Goal: Use online tool/utility: Utilize a website feature to perform a specific function

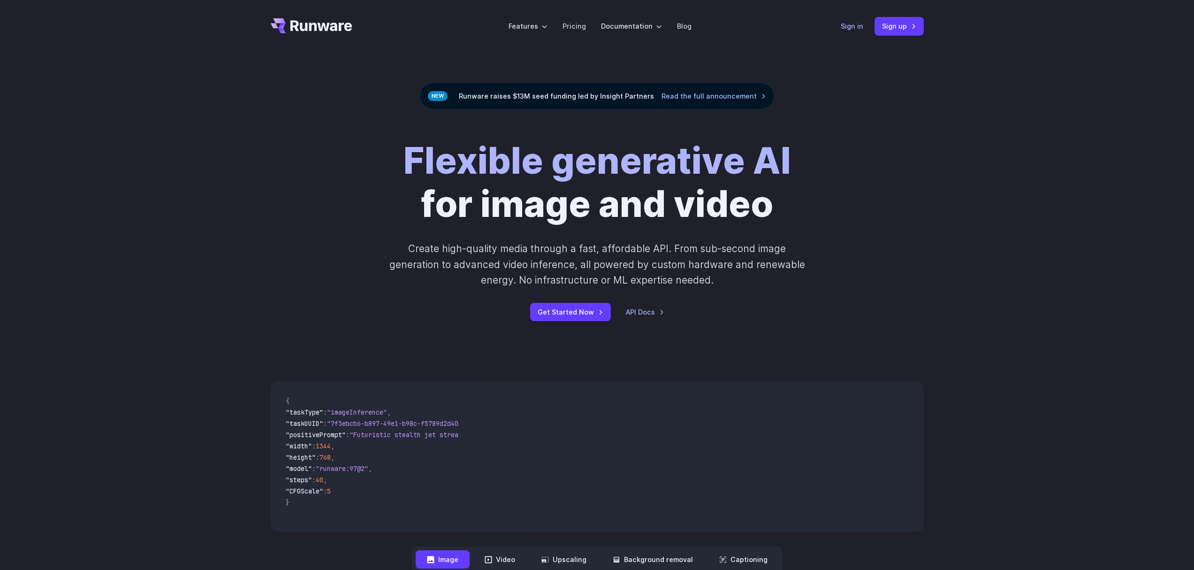
click at [858, 29] on link "Sign in" at bounding box center [852, 26] width 23 height 11
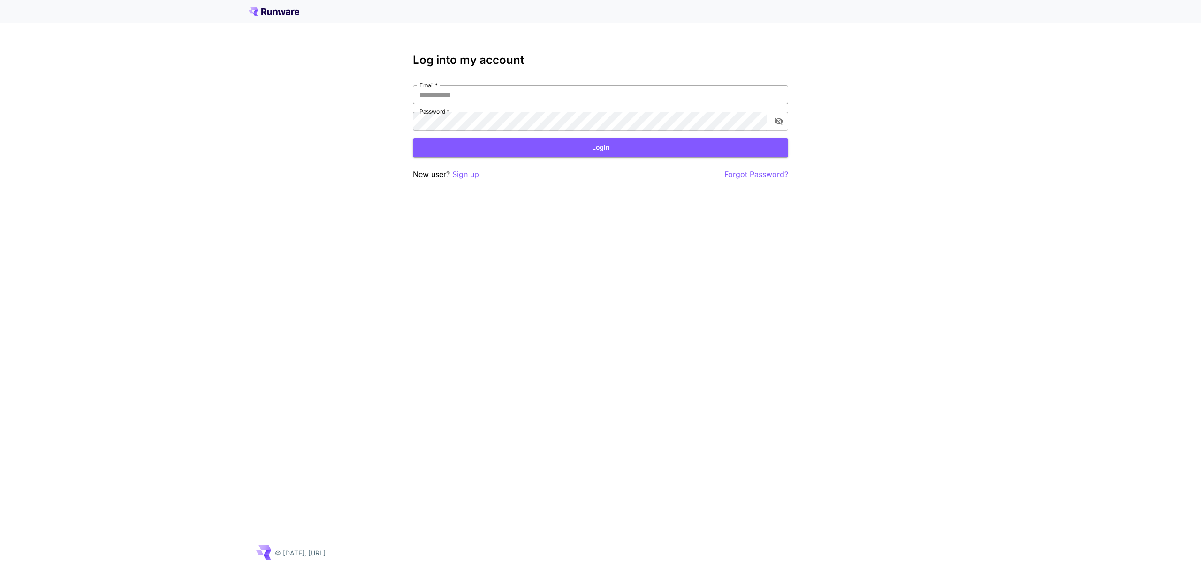
click at [466, 97] on input "Email   *" at bounding box center [600, 94] width 375 height 19
type input "**********"
click at [466, 148] on button "Login" at bounding box center [600, 147] width 375 height 19
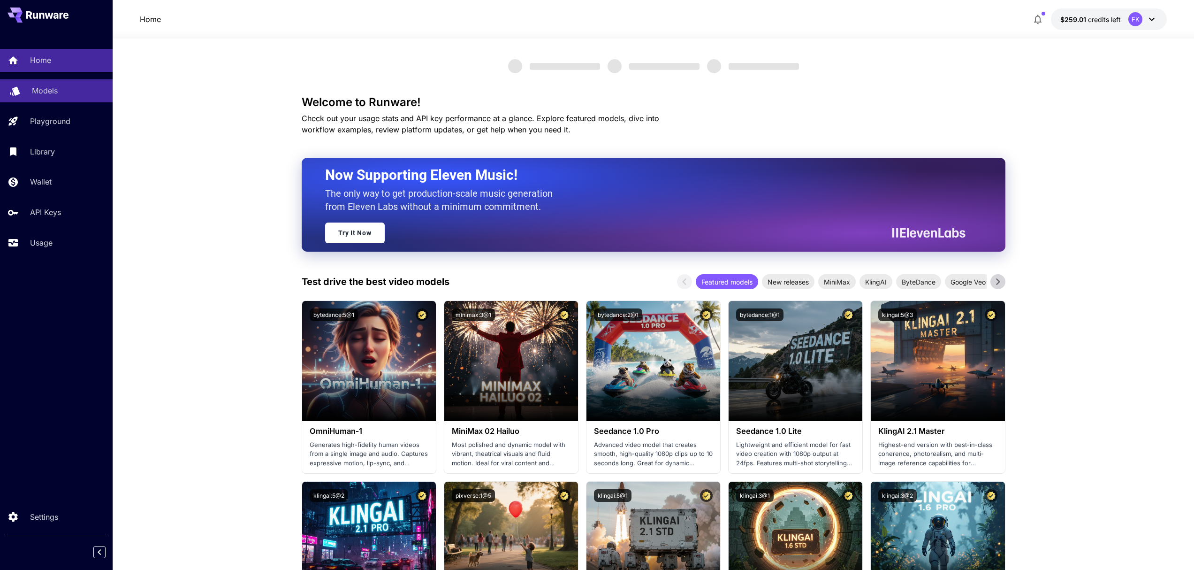
click at [52, 81] on link "Models" at bounding box center [56, 90] width 113 height 23
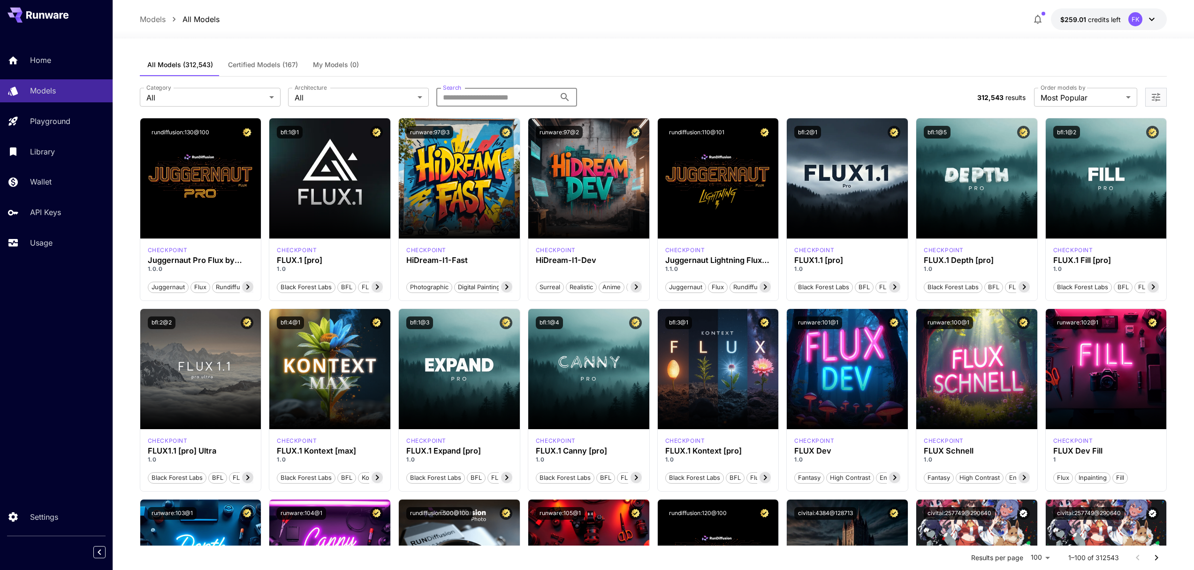
click at [493, 96] on input "Search" at bounding box center [495, 97] width 119 height 19
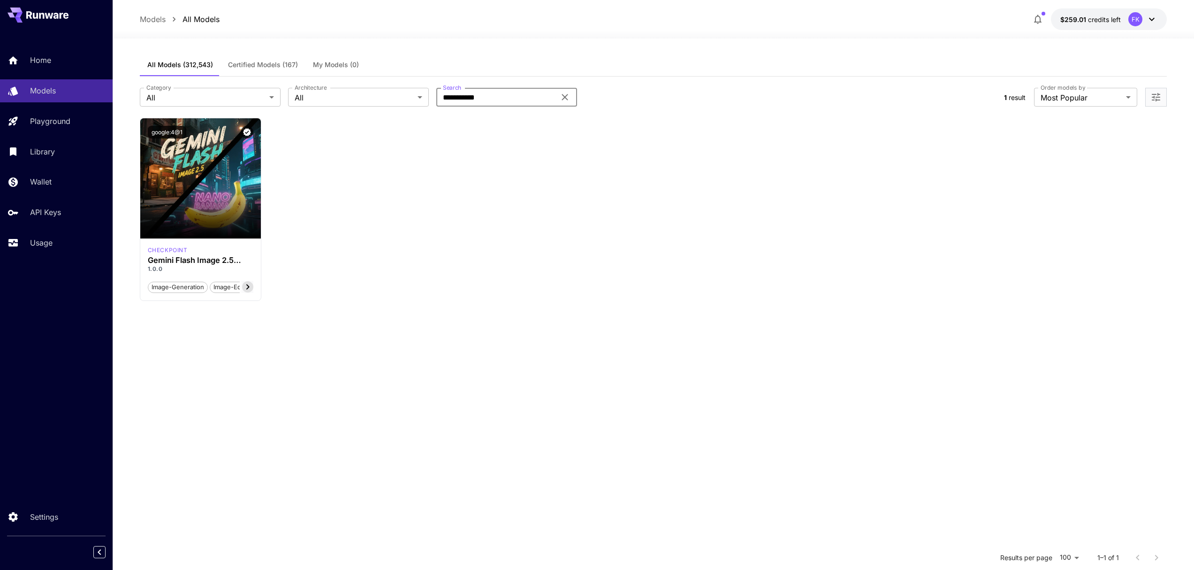
type input "**********"
click at [569, 96] on icon at bounding box center [564, 97] width 11 height 11
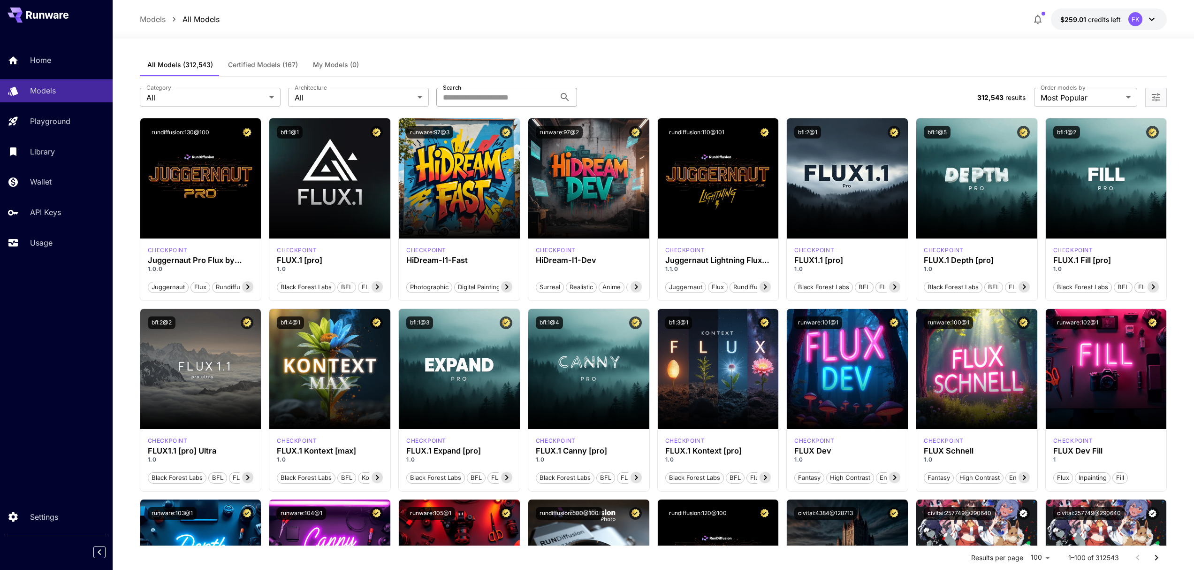
click at [491, 95] on input "Search" at bounding box center [495, 97] width 119 height 19
type input "****"
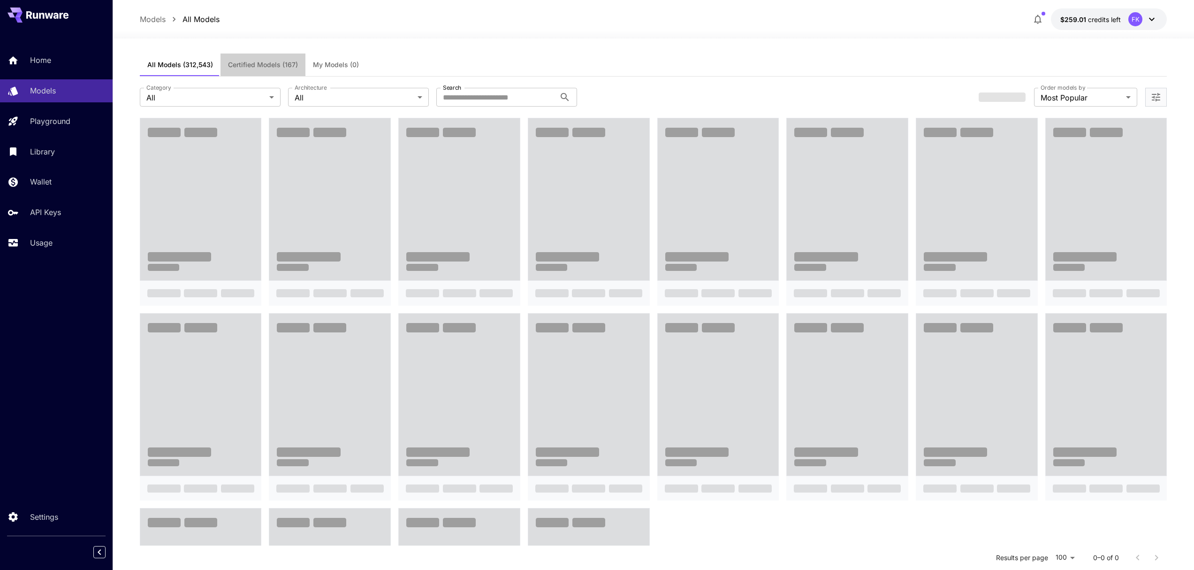
click at [277, 64] on span "Certified Models (167)" at bounding box center [263, 65] width 70 height 8
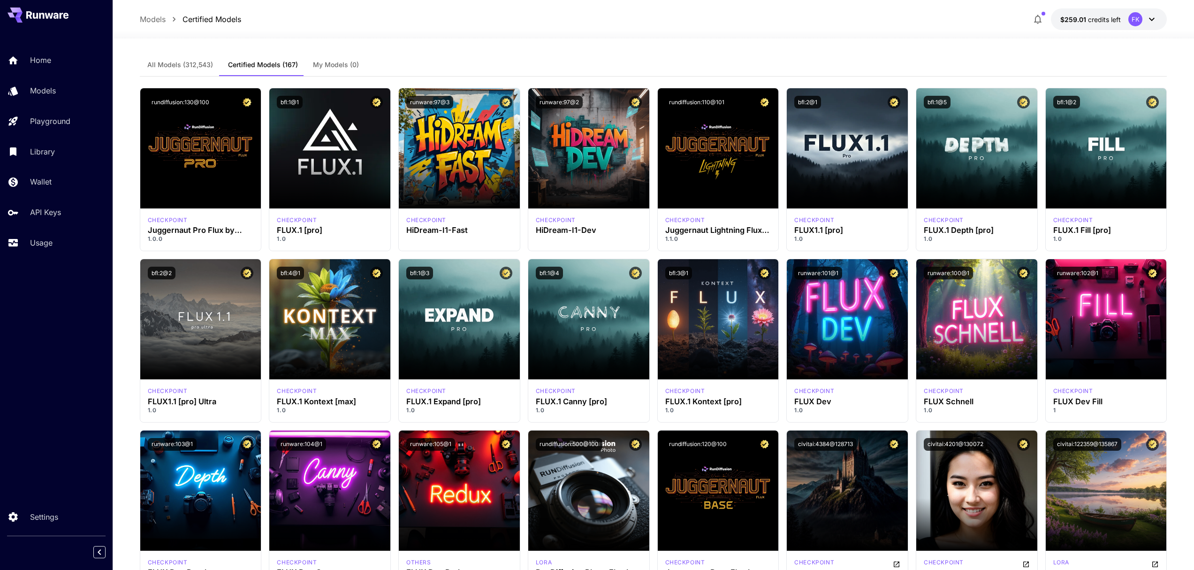
click at [911, 31] on div at bounding box center [654, 32] width 1082 height 11
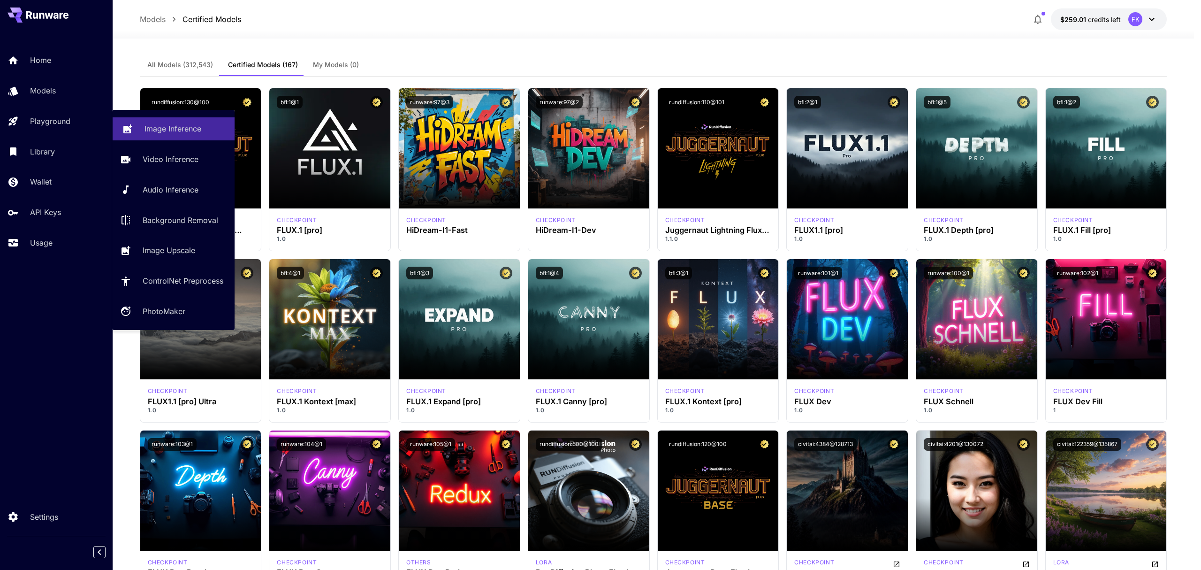
click at [154, 133] on p "Image Inference" at bounding box center [173, 128] width 57 height 11
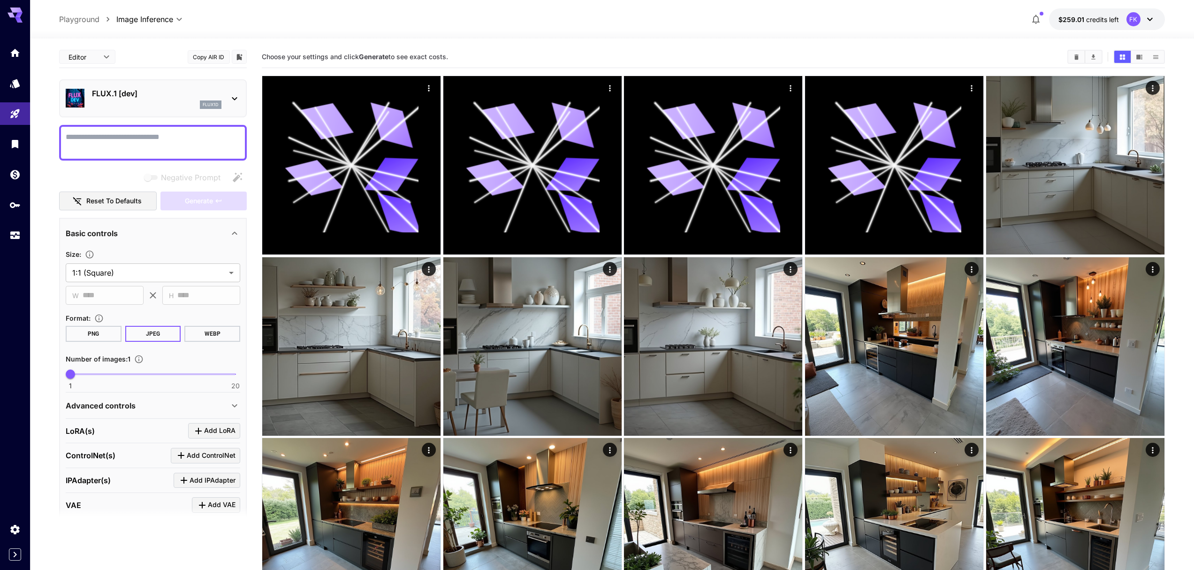
click at [145, 100] on div "flux1d" at bounding box center [157, 104] width 130 height 8
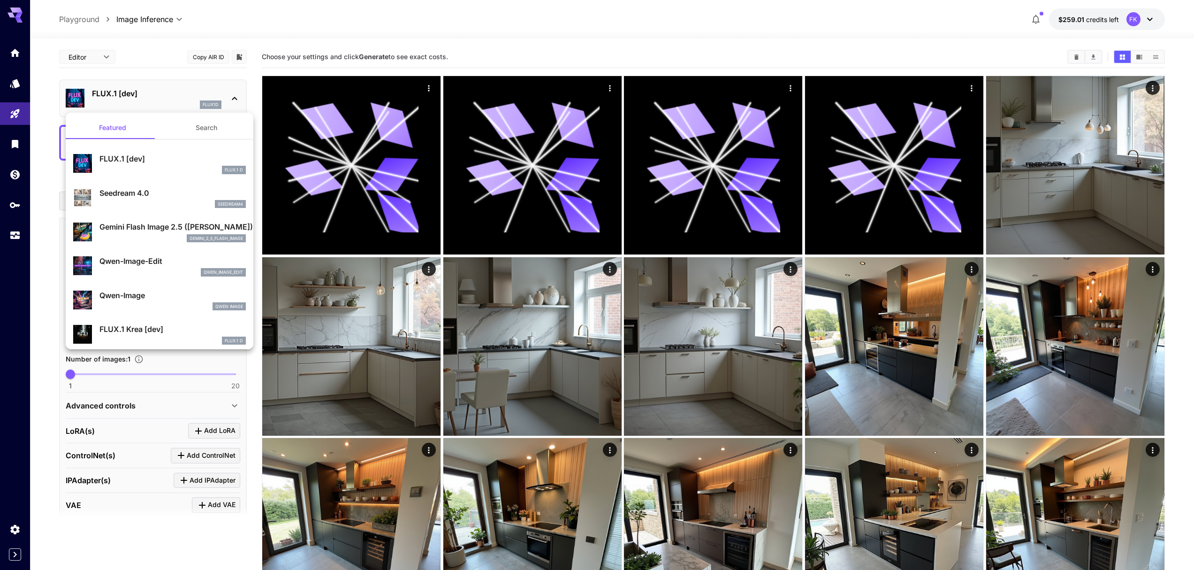
click at [190, 127] on button "Search" at bounding box center [207, 127] width 94 height 23
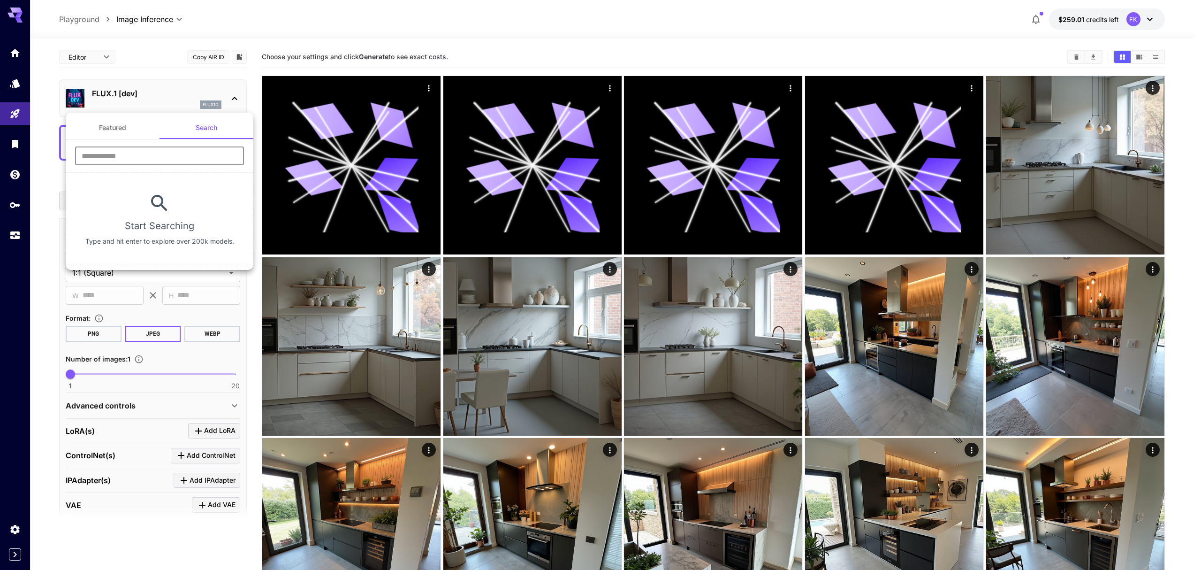
click at [147, 155] on input "text" at bounding box center [159, 155] width 169 height 19
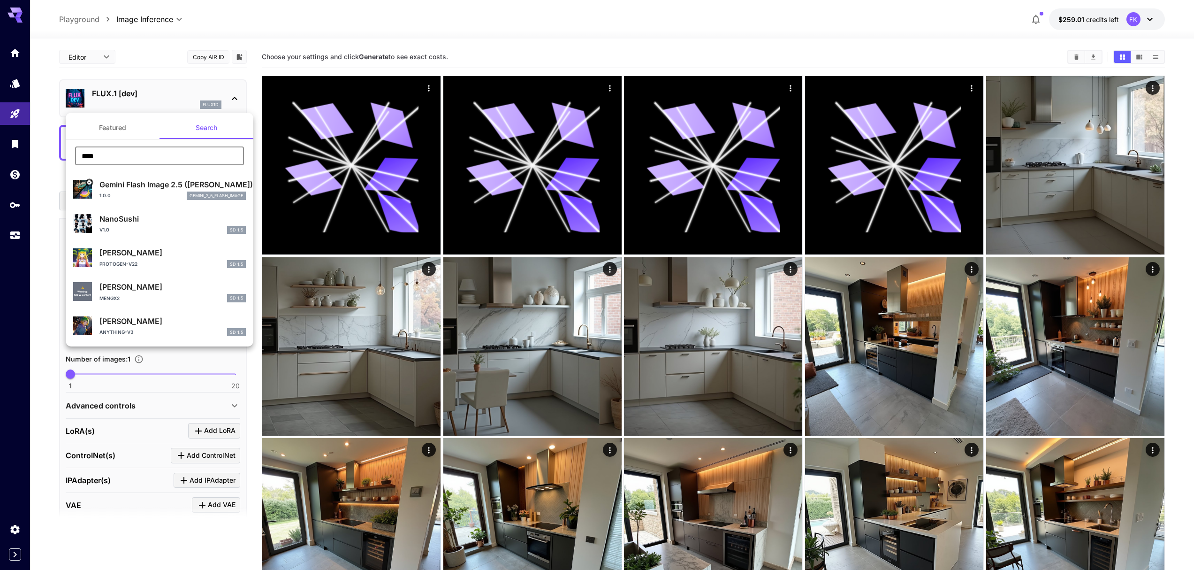
type input "****"
click at [143, 191] on div "1.0.0 gemini_2_5_flash_image" at bounding box center [172, 195] width 146 height 8
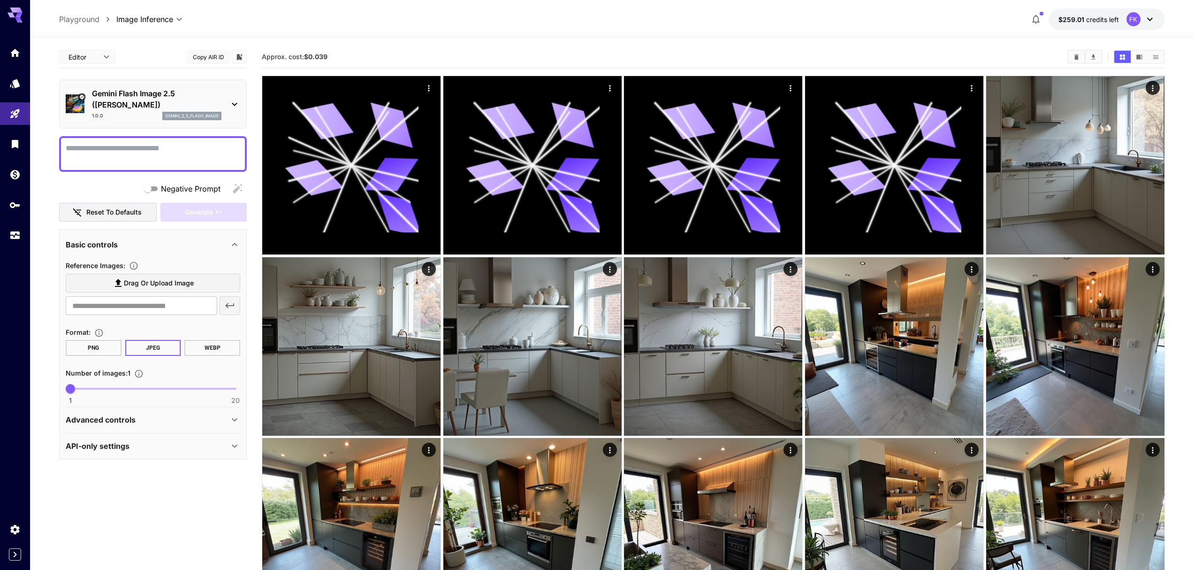
click at [418, 48] on div "Approx. cost: $0.039" at bounding box center [713, 57] width 903 height 22
click at [198, 414] on div "Advanced controls" at bounding box center [147, 419] width 163 height 11
click at [161, 506] on div "API-only settings" at bounding box center [153, 497] width 175 height 23
click at [161, 495] on div "API-only settings" at bounding box center [147, 496] width 163 height 11
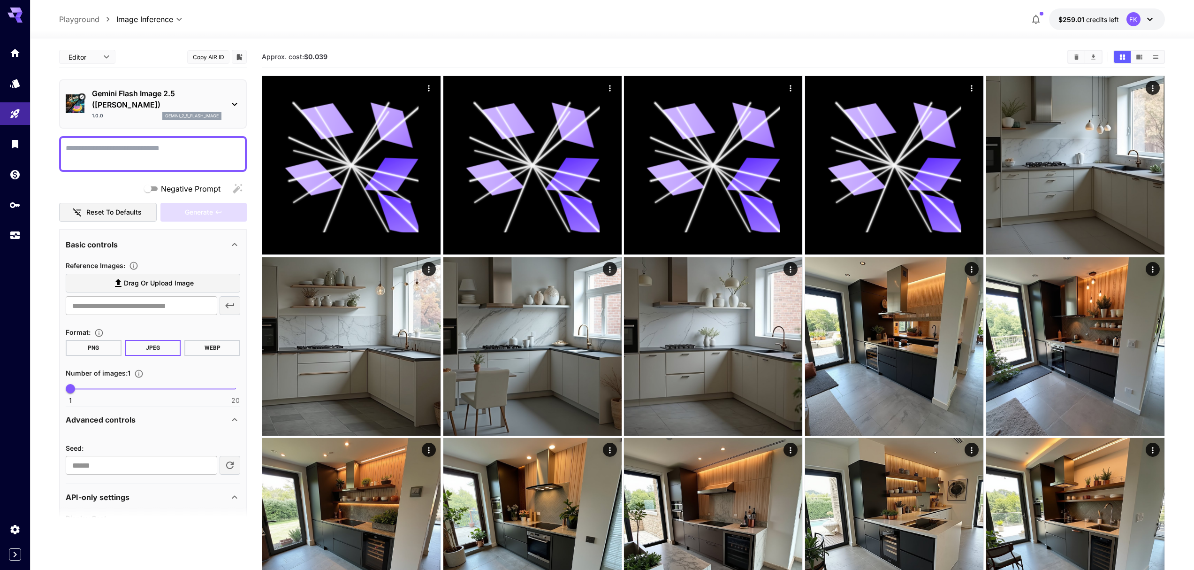
click at [161, 495] on div "API-only settings" at bounding box center [147, 496] width 163 height 11
click at [109, 160] on textarea "Negative Prompt" at bounding box center [153, 154] width 175 height 23
paste textarea "**********"
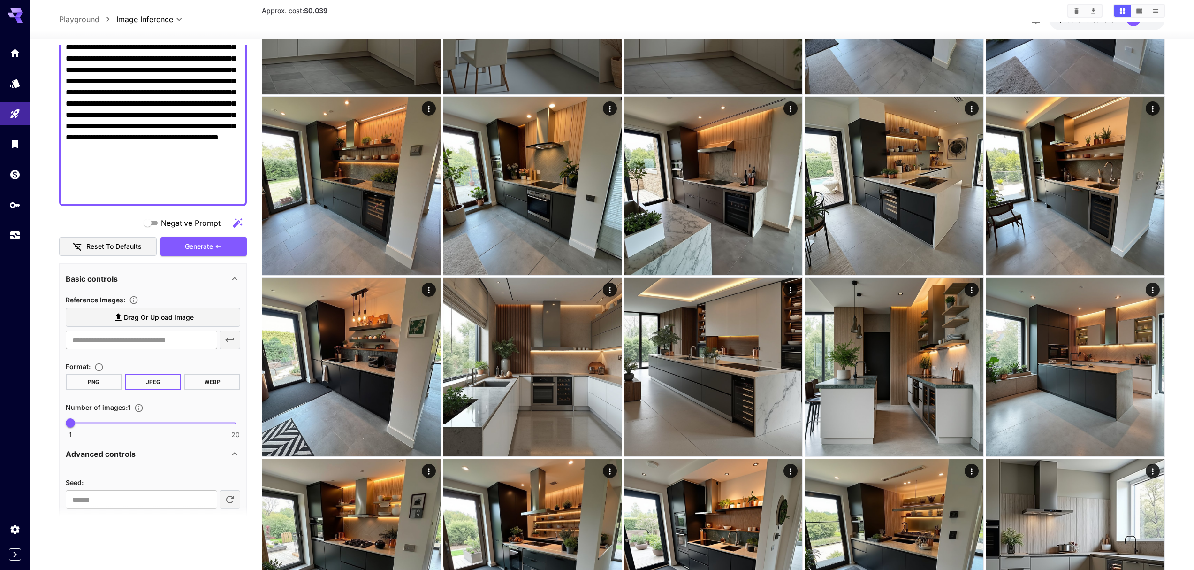
scroll to position [308, 0]
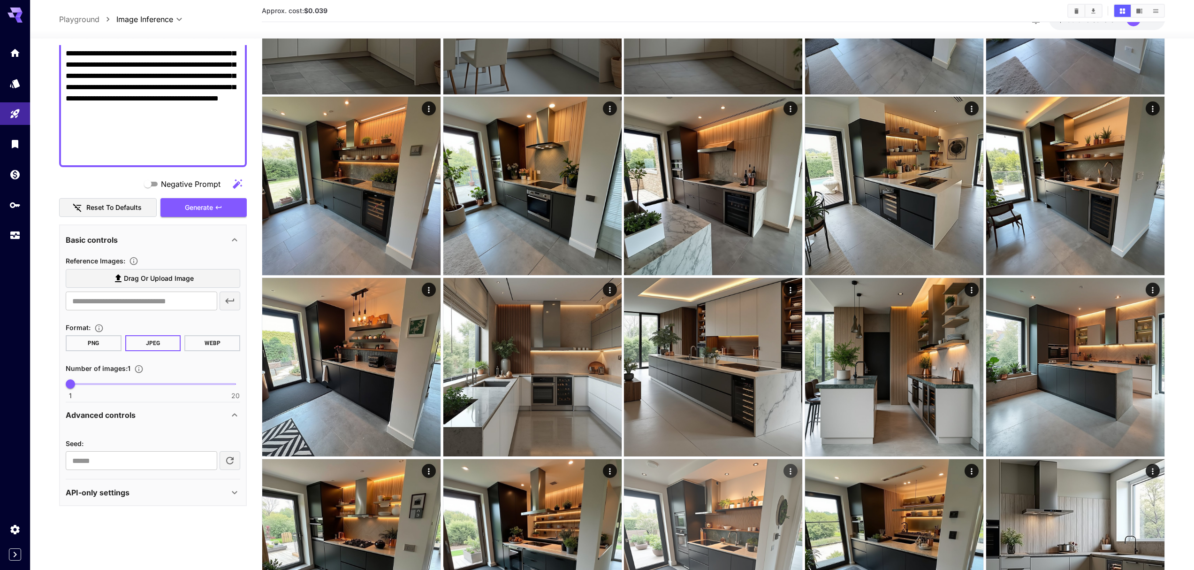
type textarea "**********"
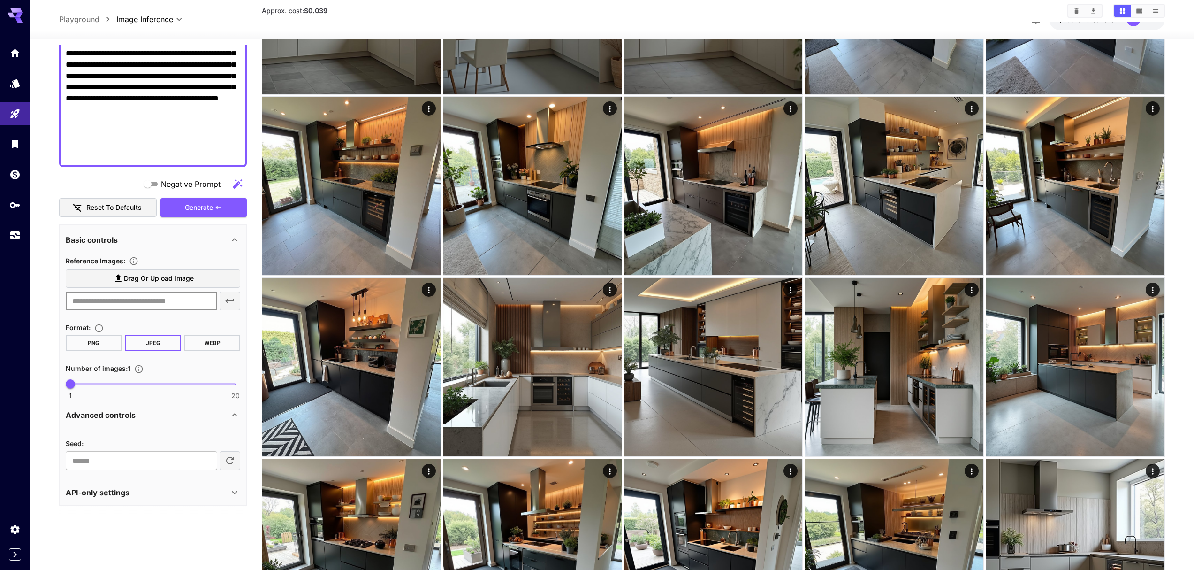
click at [96, 306] on input "text" at bounding box center [142, 300] width 152 height 19
paste input "**********"
type input "**********"
click at [187, 212] on span "Generate" at bounding box center [199, 208] width 28 height 12
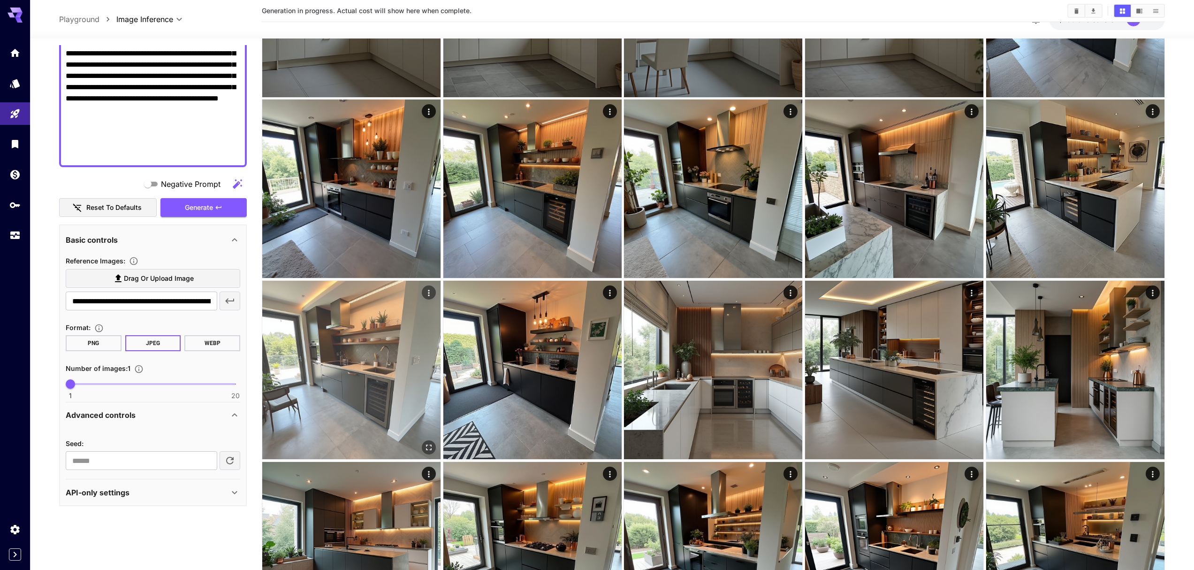
scroll to position [0, 0]
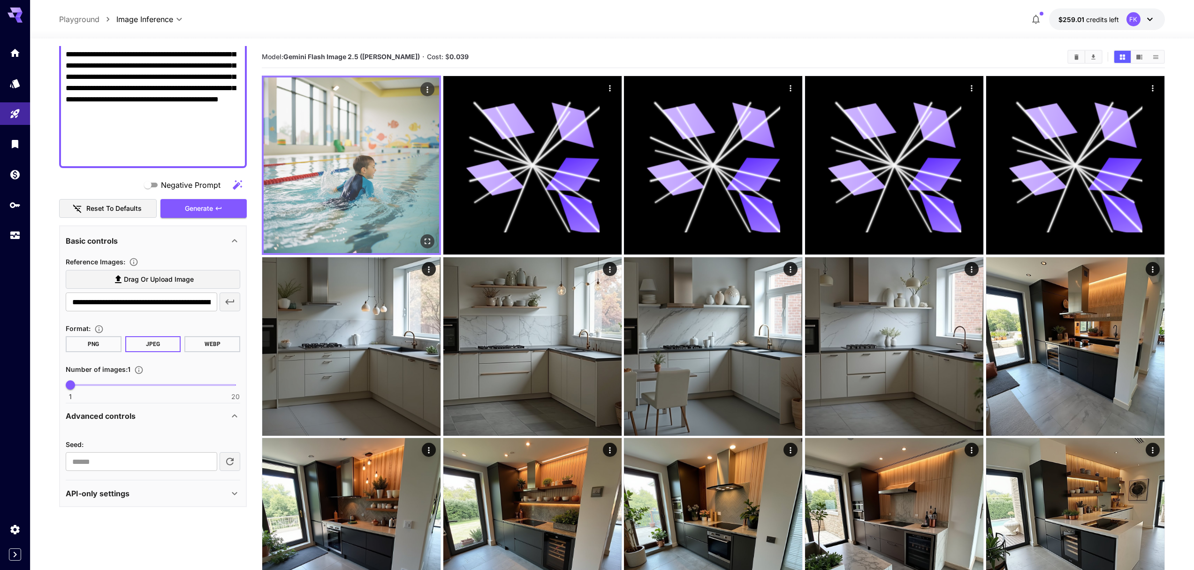
click at [350, 155] on img at bounding box center [352, 165] width 176 height 176
click at [429, 238] on icon "Open in fullscreen" at bounding box center [427, 241] width 9 height 9
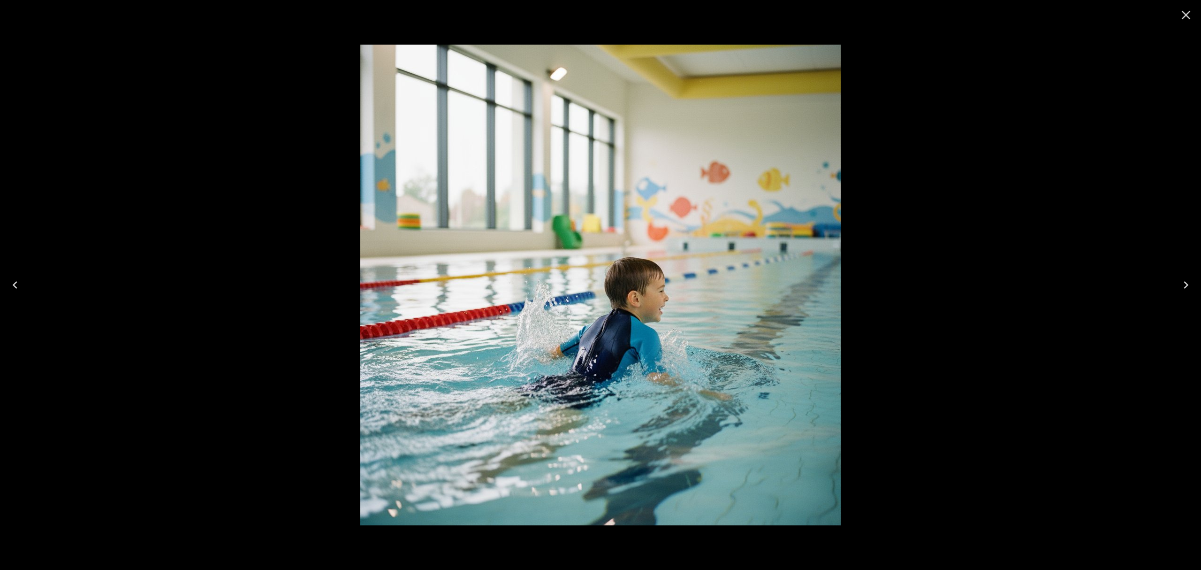
click at [918, 321] on div at bounding box center [600, 285] width 1201 height 570
click at [1184, 16] on icon "Close" at bounding box center [1186, 15] width 15 height 15
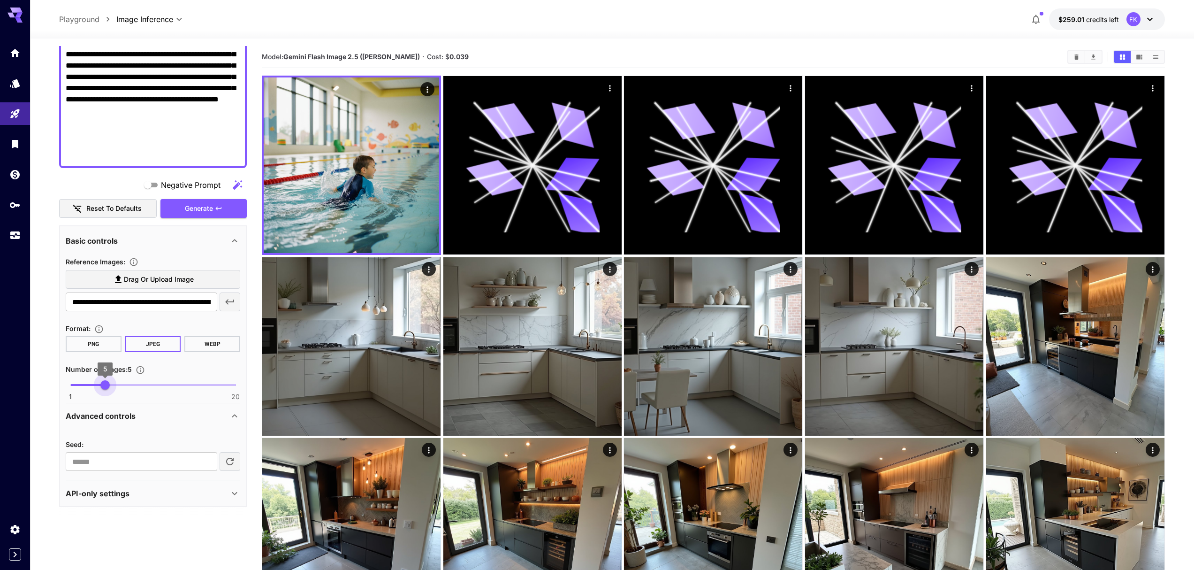
type input "*"
drag, startPoint x: 73, startPoint y: 386, endPoint x: 95, endPoint y: 388, distance: 22.2
click at [95, 388] on span "4" at bounding box center [96, 384] width 9 height 9
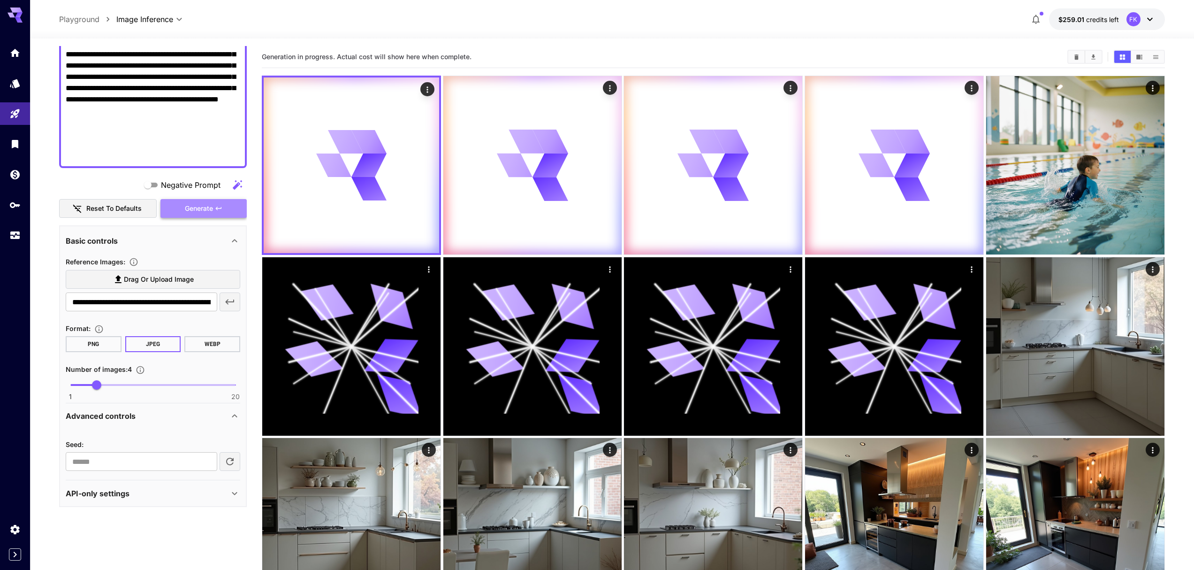
click at [183, 203] on button "Generate" at bounding box center [204, 208] width 86 height 19
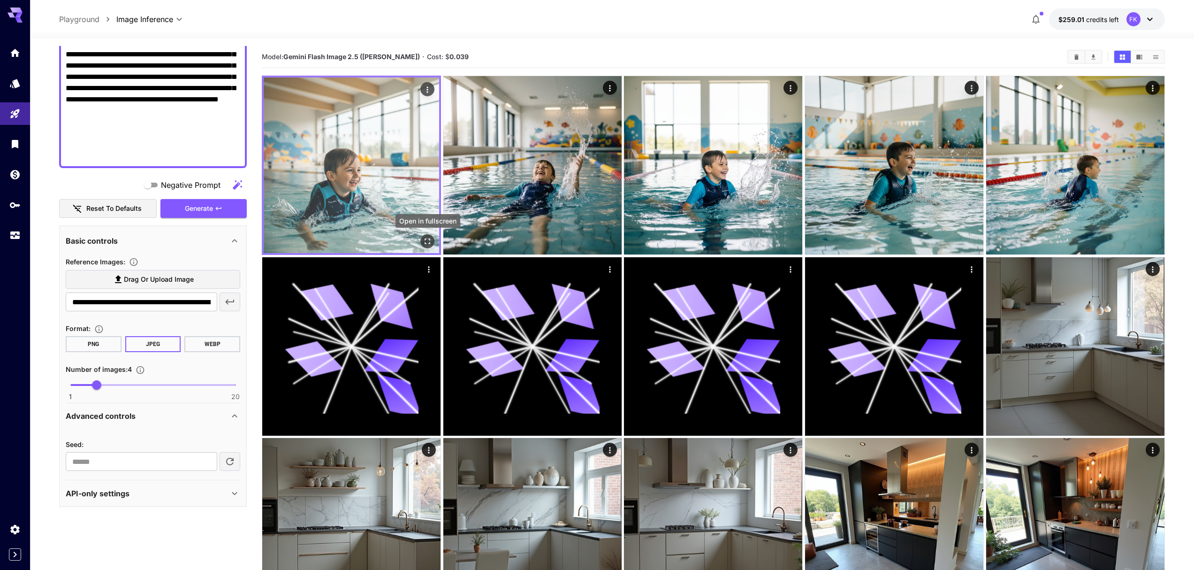
click at [424, 239] on icon "Open in fullscreen" at bounding box center [427, 241] width 9 height 9
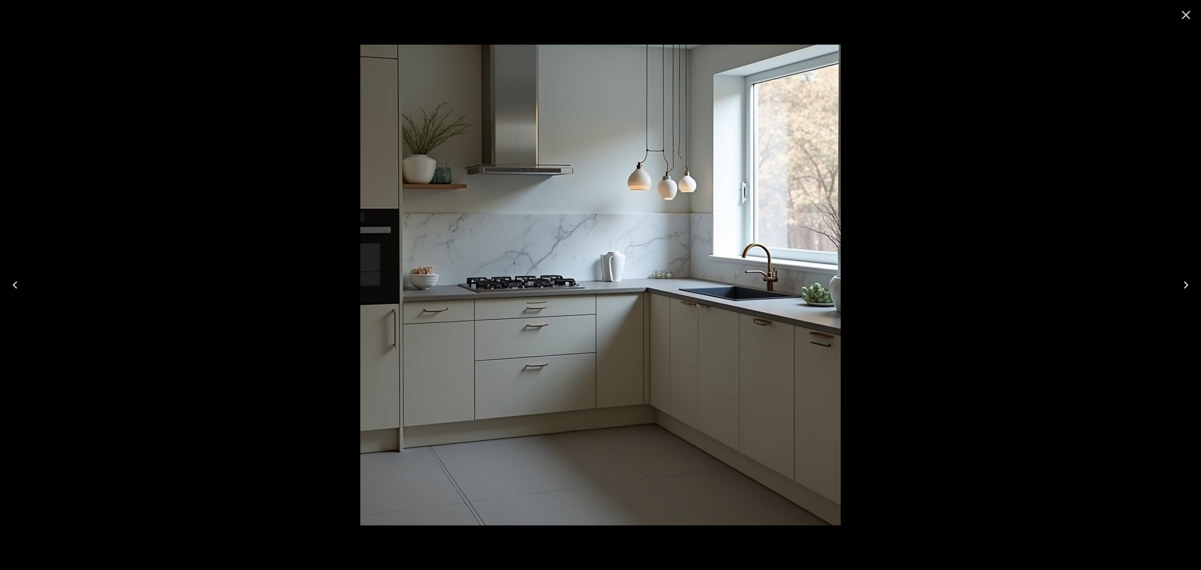
click at [1184, 18] on icon "Close" at bounding box center [1186, 15] width 9 height 9
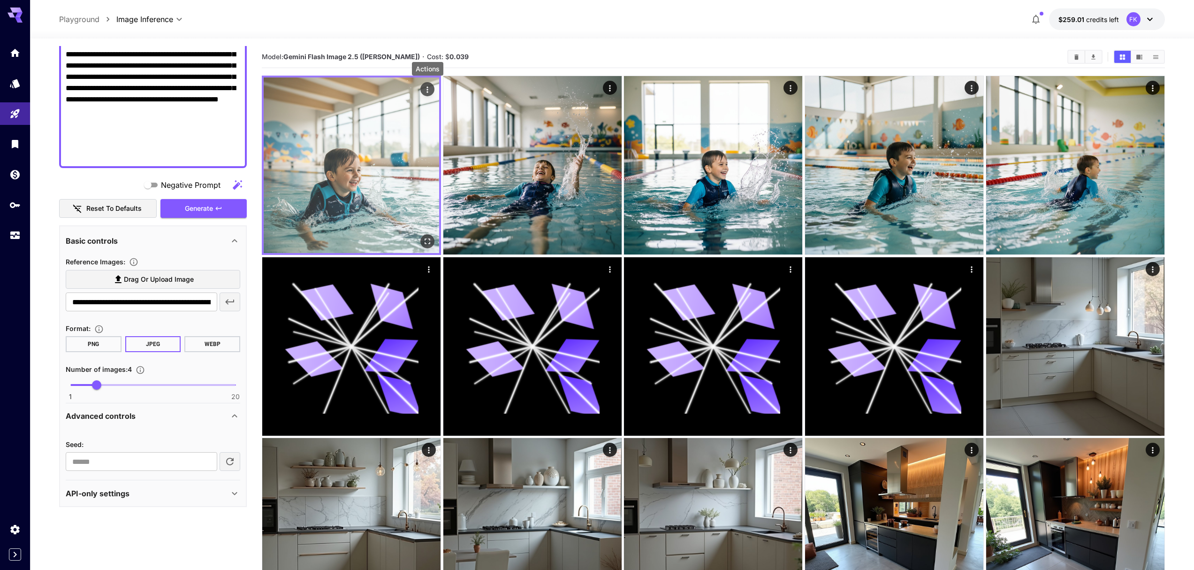
click at [429, 87] on icon "Actions" at bounding box center [427, 89] width 9 height 9
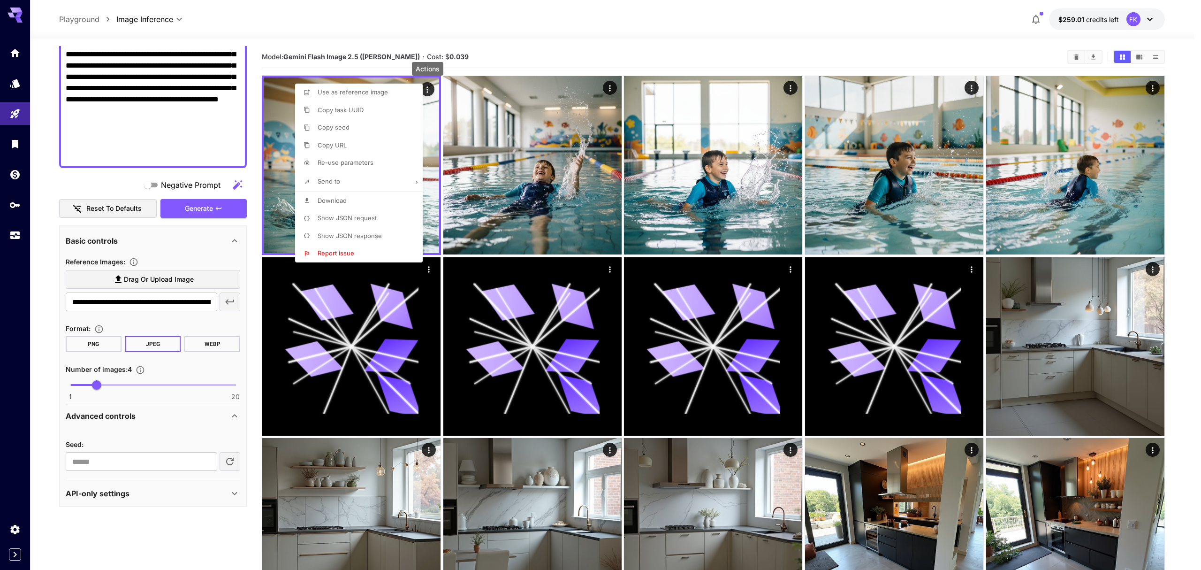
click at [348, 237] on span "Show JSON response" at bounding box center [350, 236] width 64 height 8
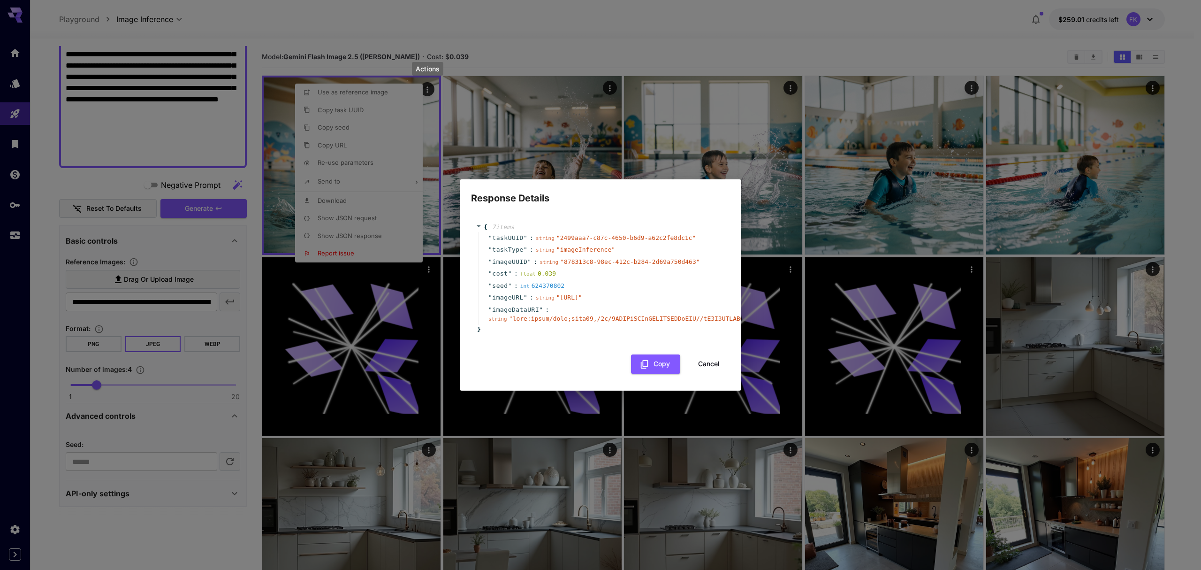
click at [710, 367] on button "Cancel" at bounding box center [709, 363] width 42 height 19
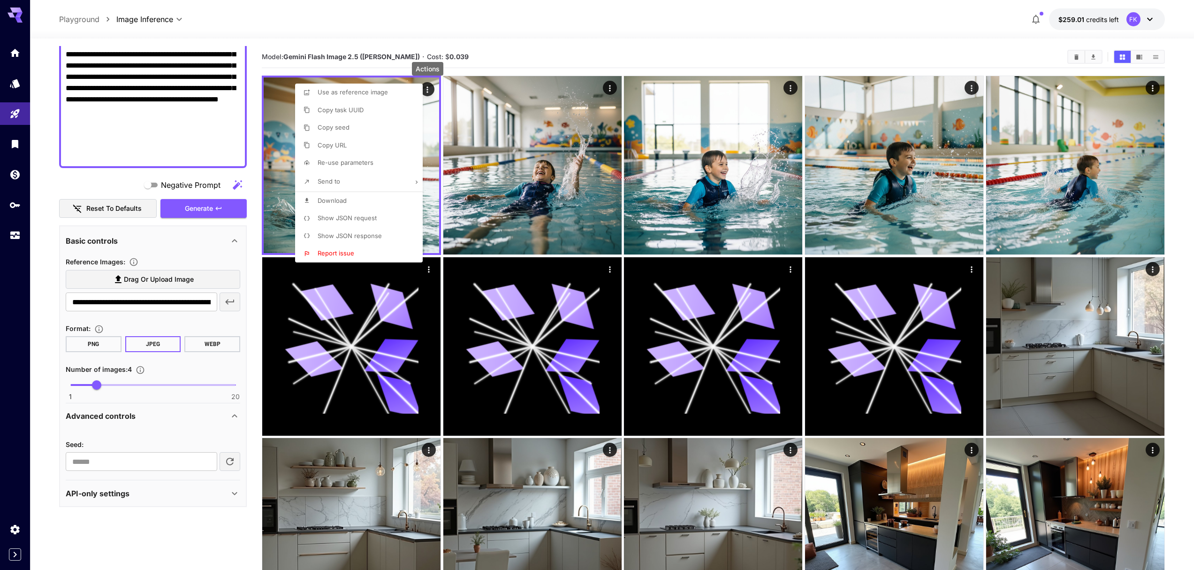
click at [253, 67] on div at bounding box center [600, 285] width 1201 height 570
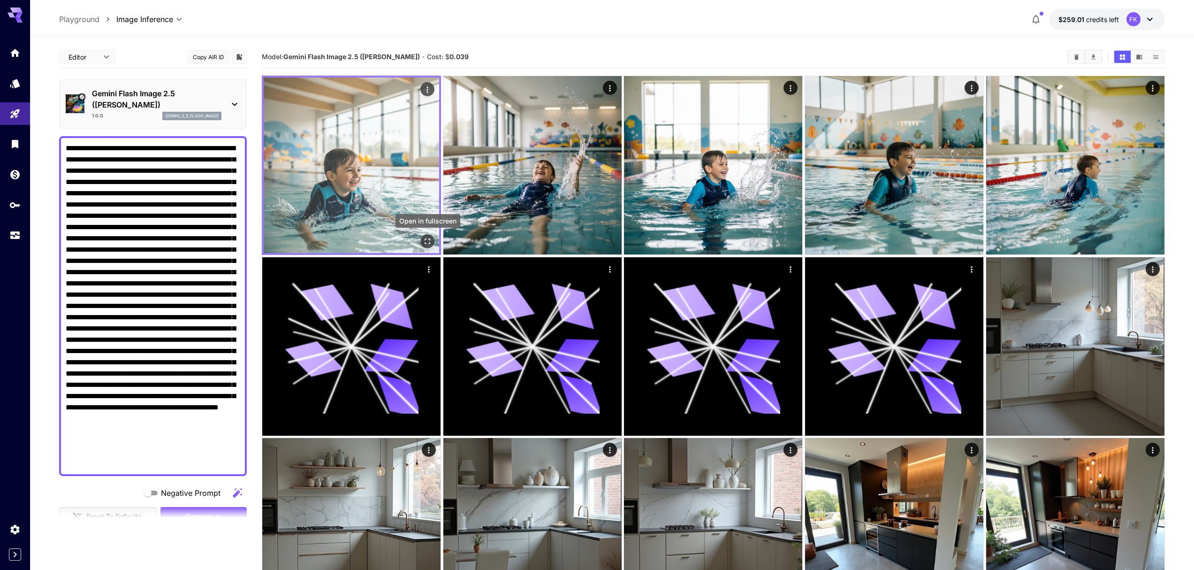
click at [429, 244] on icon "Open in fullscreen" at bounding box center [428, 242] width 6 height 6
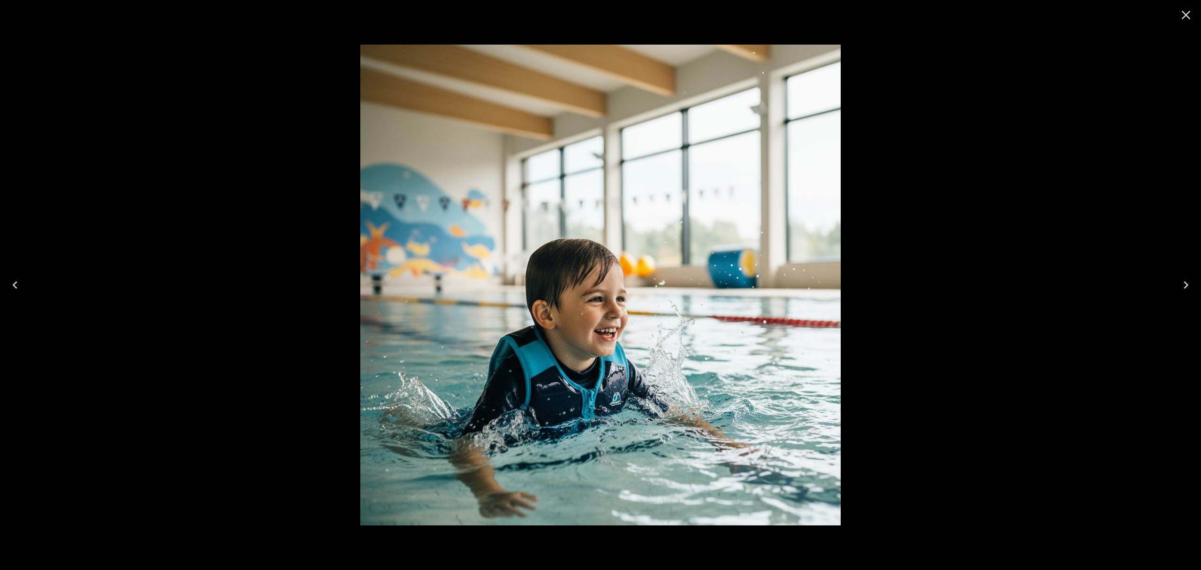
click at [1188, 17] on icon "Close" at bounding box center [1186, 15] width 9 height 9
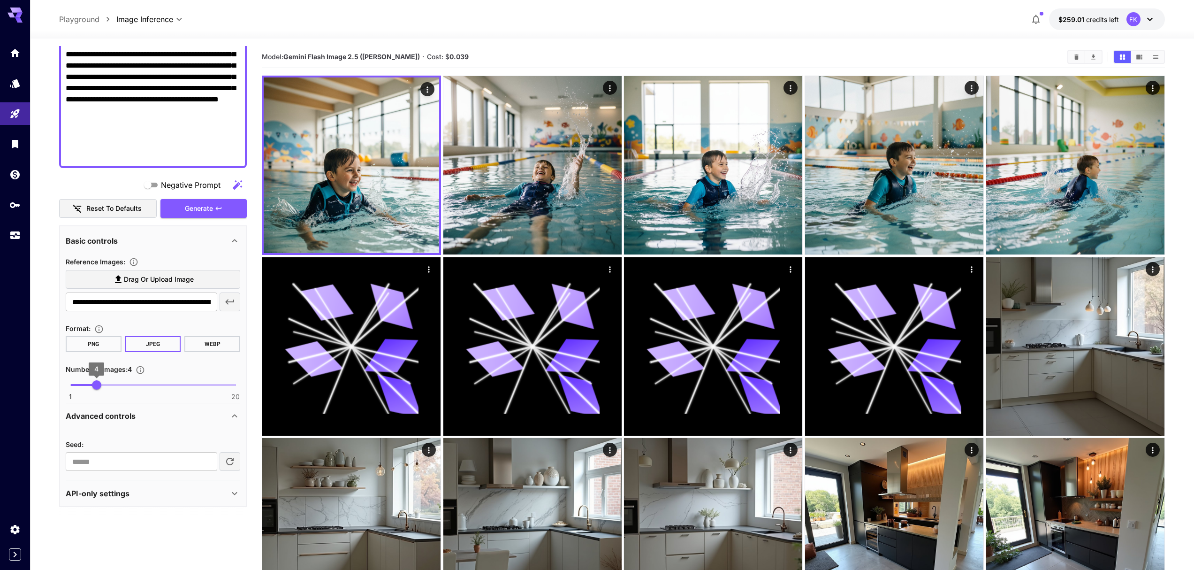
type input "*"
drag, startPoint x: 92, startPoint y: 382, endPoint x: 56, endPoint y: 382, distance: 36.6
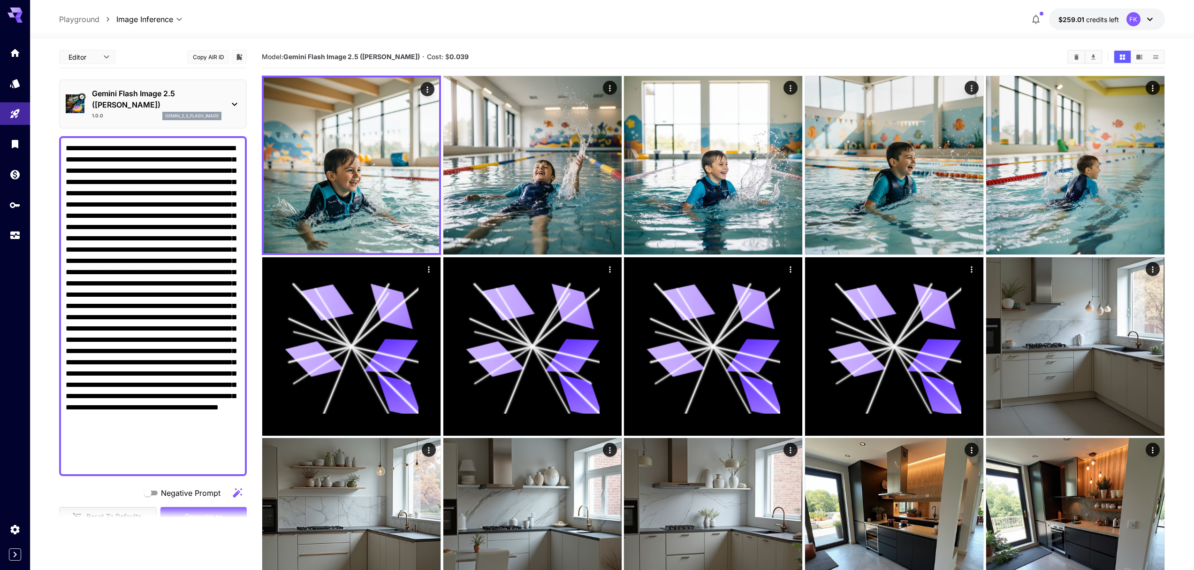
click at [193, 91] on p "Gemini Flash Image 2.5 ([PERSON_NAME])" at bounding box center [157, 99] width 130 height 23
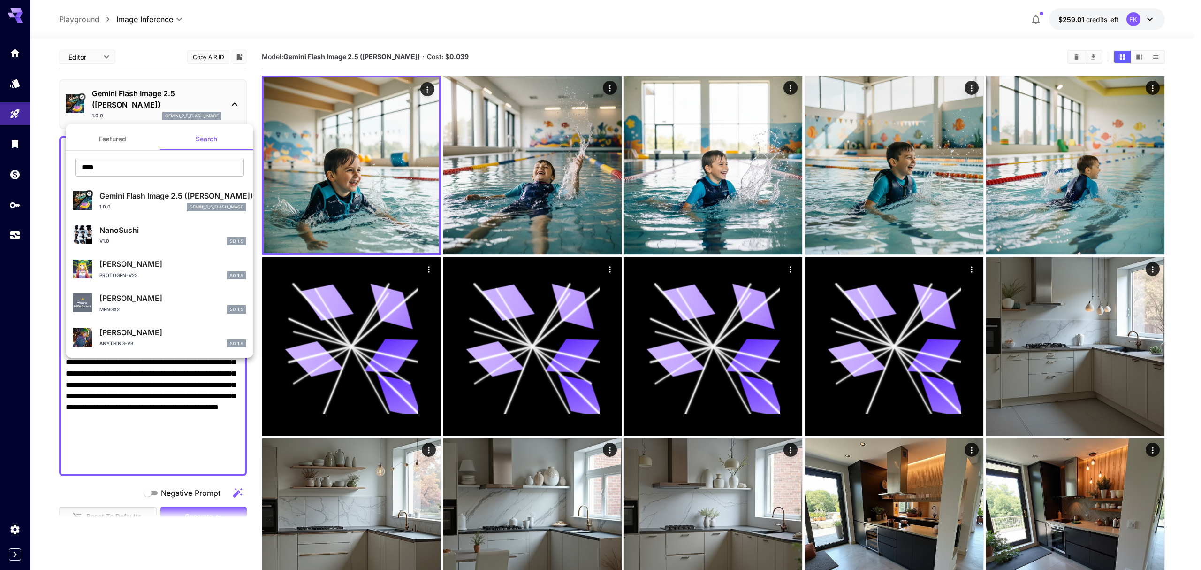
click at [247, 78] on div at bounding box center [600, 285] width 1201 height 570
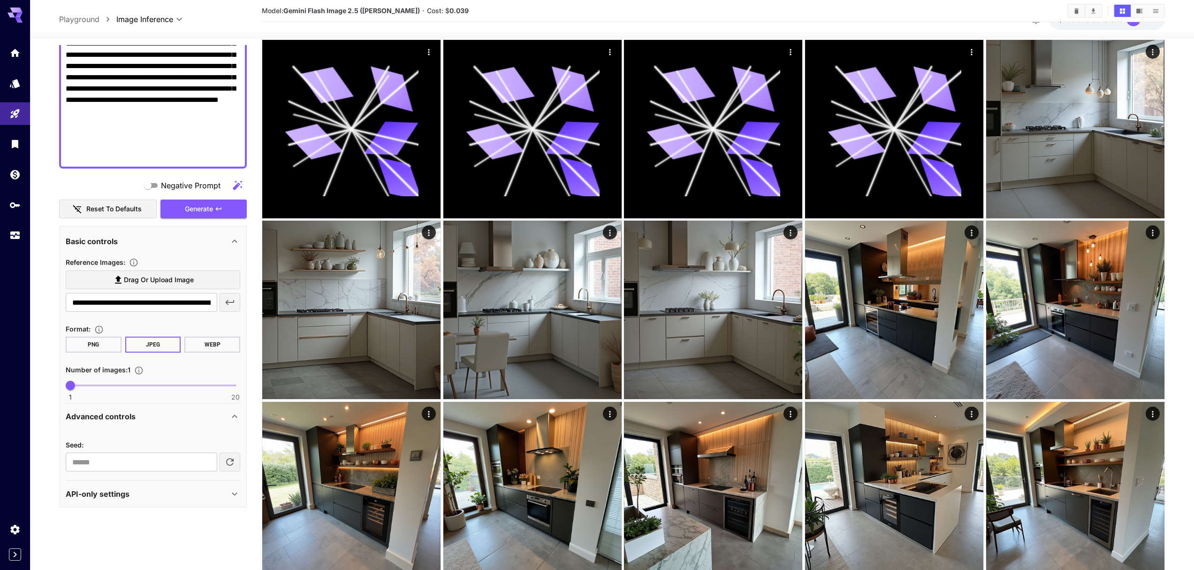
scroll to position [308, 0]
click at [155, 487] on div "API-only settings" at bounding box center [147, 492] width 163 height 11
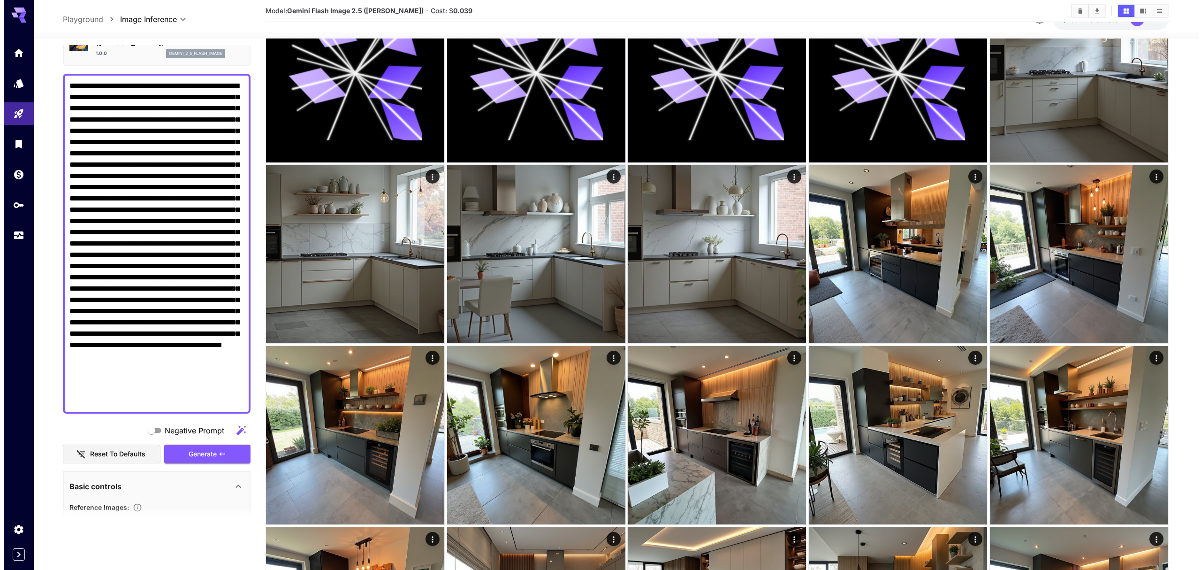
scroll to position [0, 0]
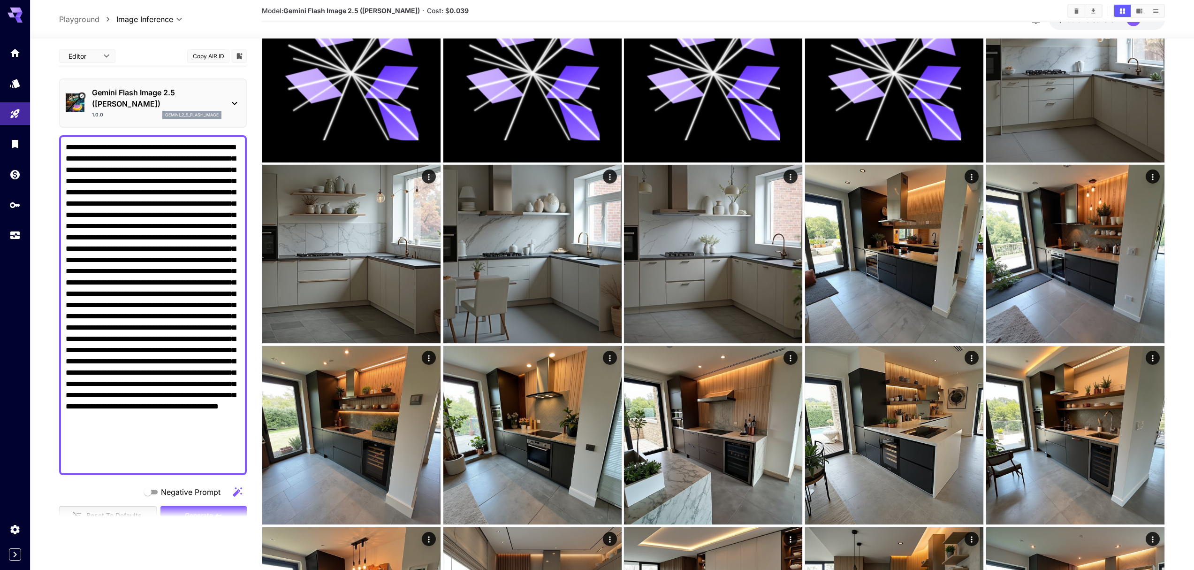
click at [233, 106] on icon at bounding box center [234, 103] width 11 height 11
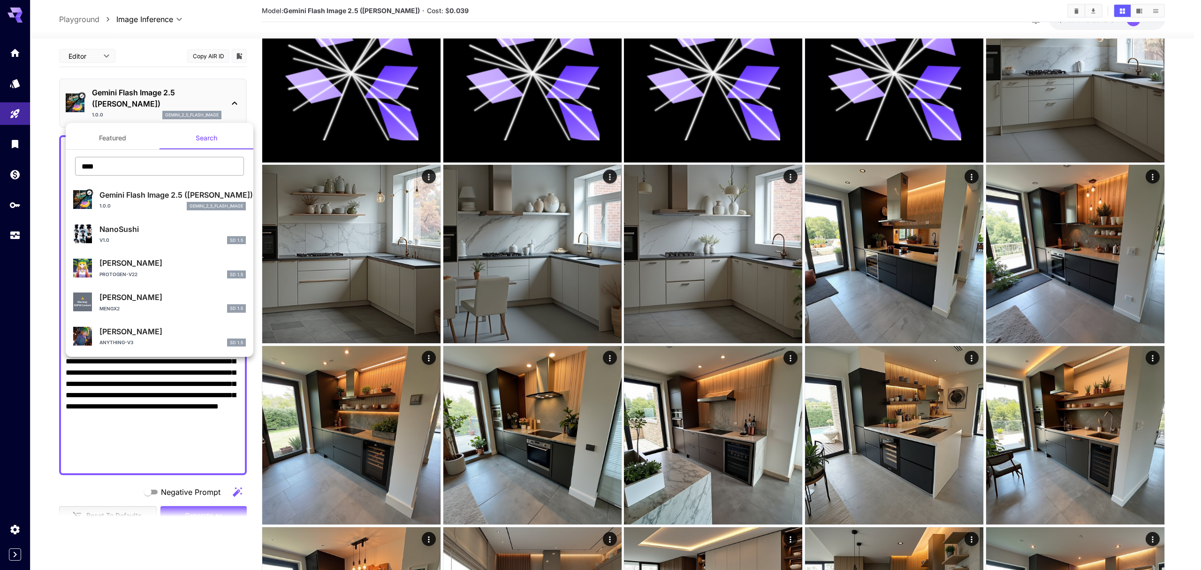
click at [143, 168] on input "****" at bounding box center [159, 166] width 169 height 19
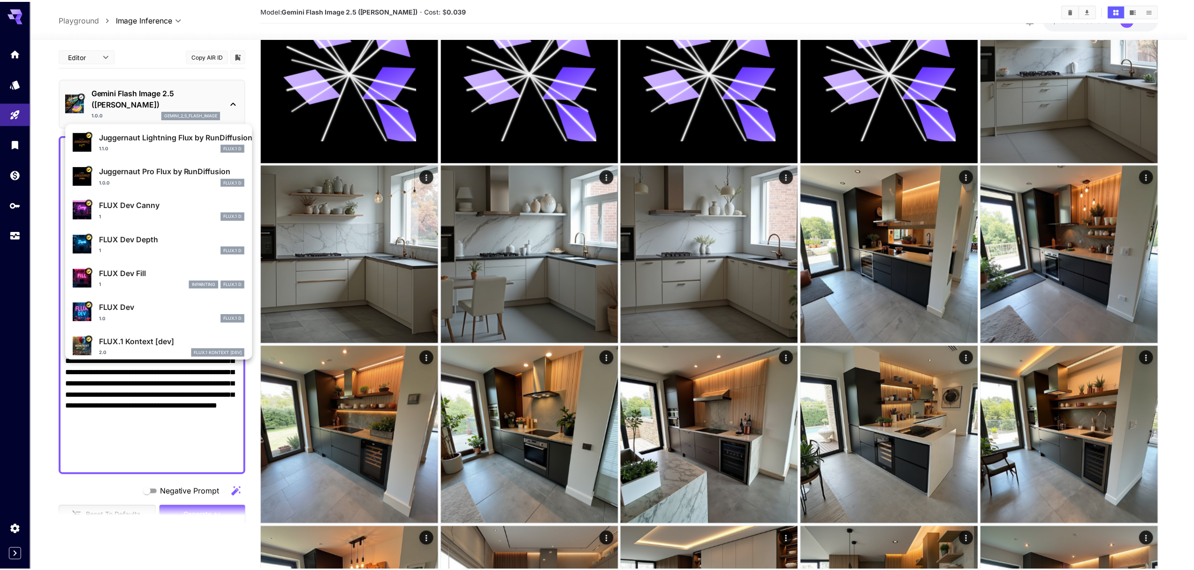
scroll to position [129, 0]
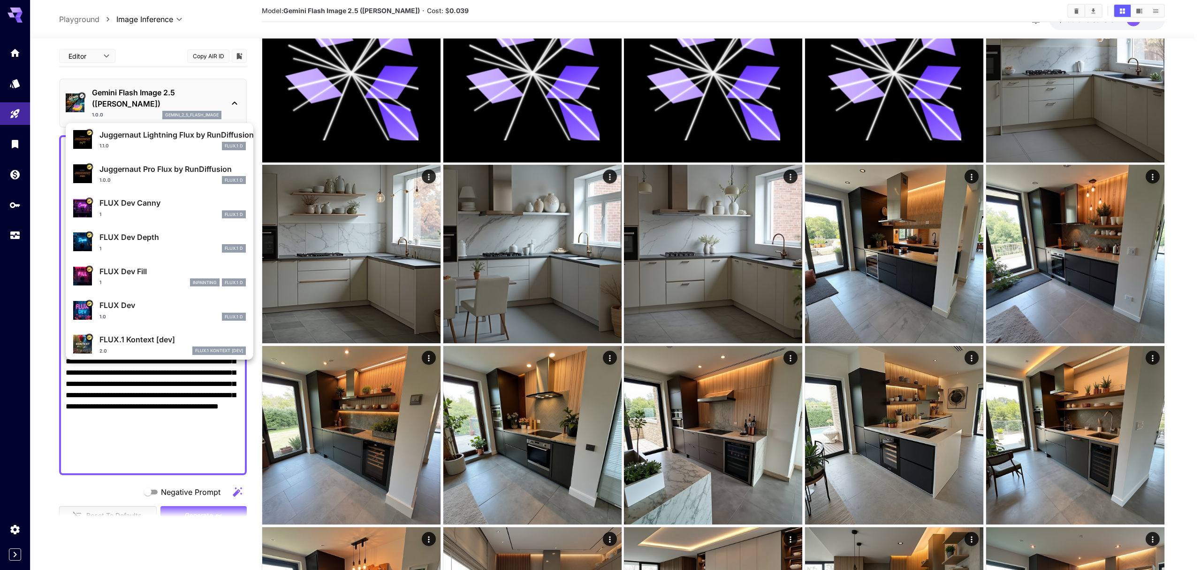
type input "****"
click at [149, 305] on p "FLUX Dev" at bounding box center [172, 304] width 146 height 11
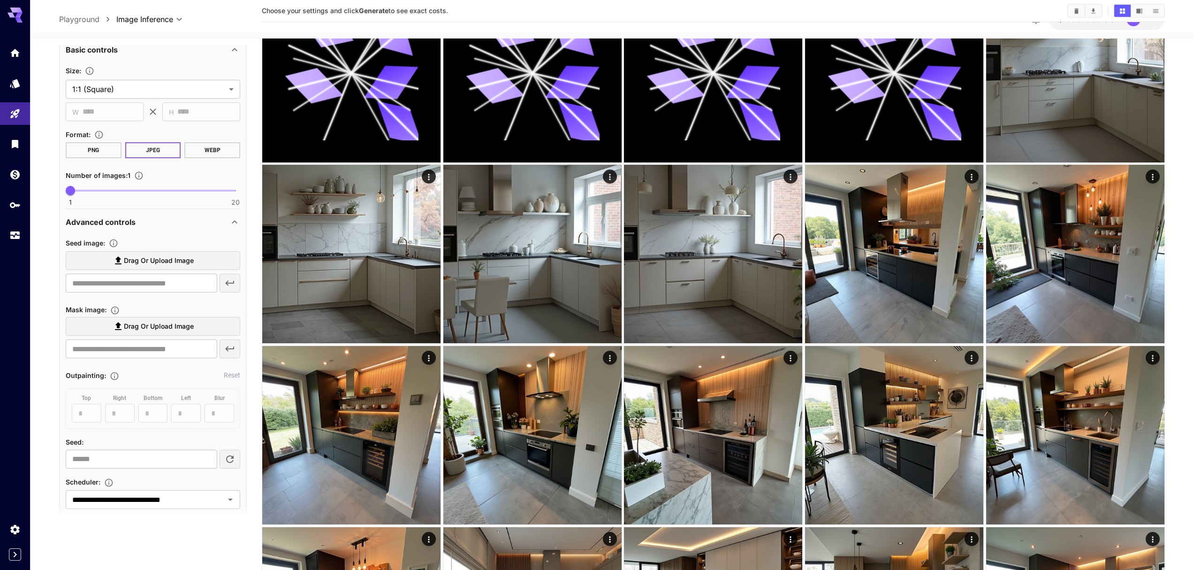
scroll to position [32, 0]
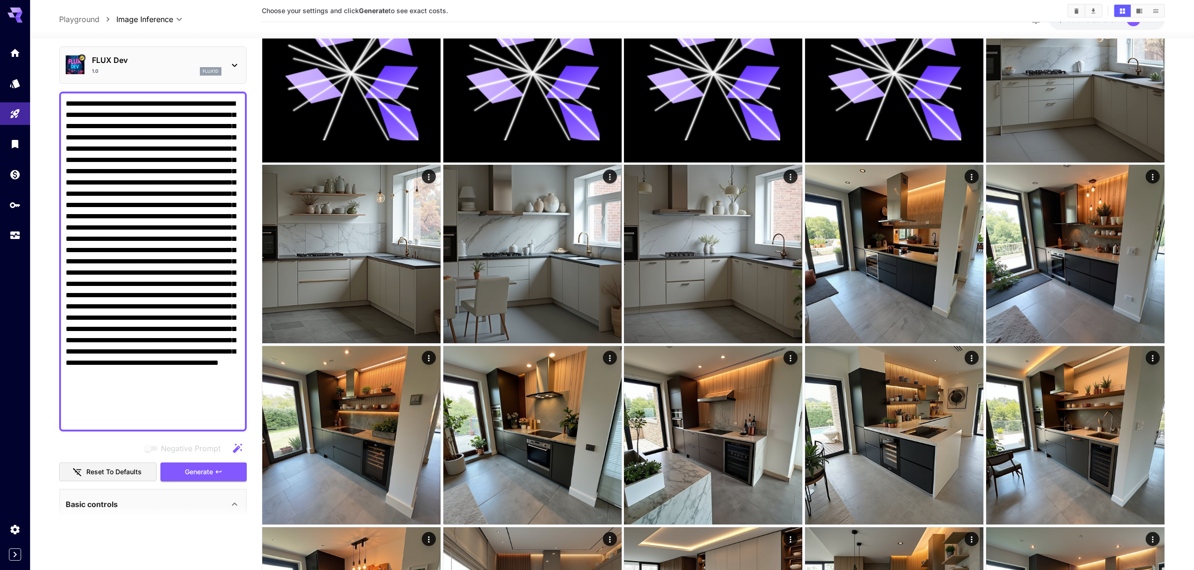
click at [236, 66] on icon at bounding box center [234, 65] width 11 height 11
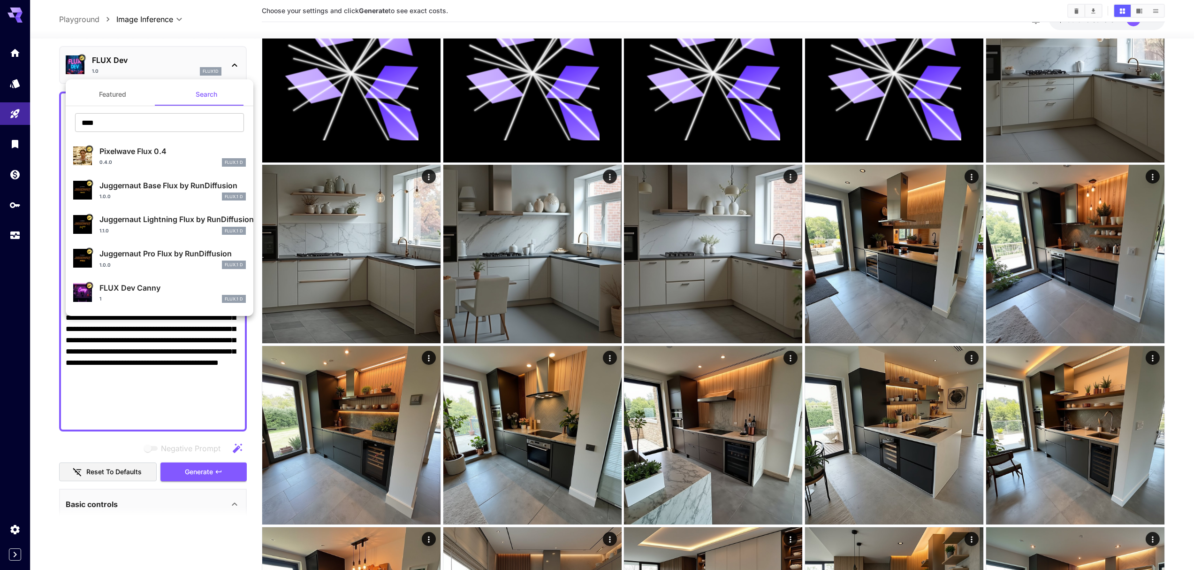
click at [236, 66] on div at bounding box center [600, 285] width 1201 height 570
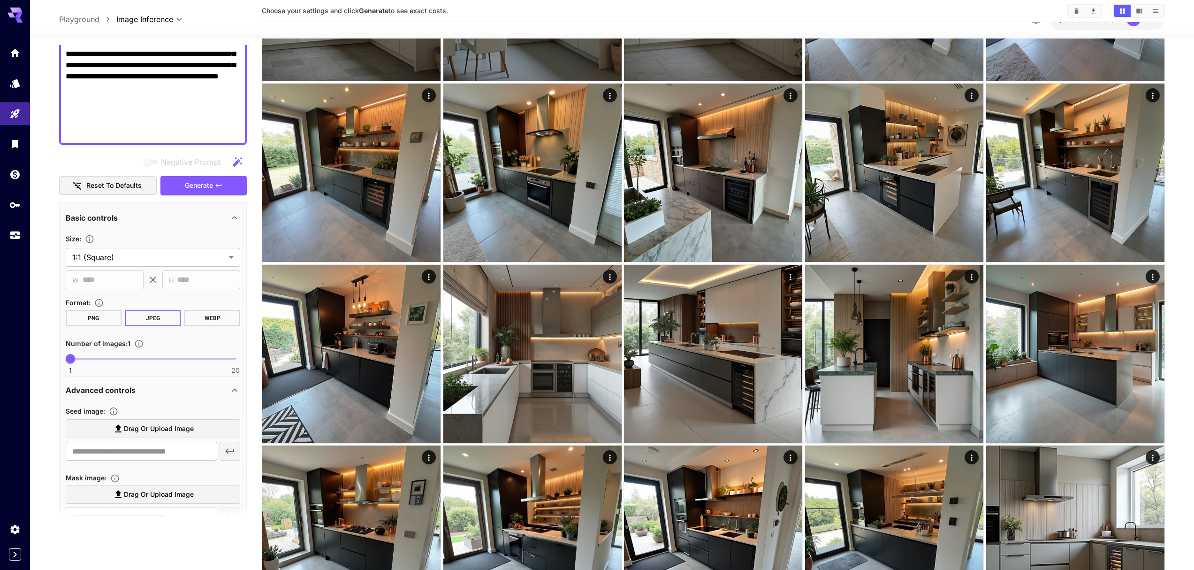
scroll to position [468, 0]
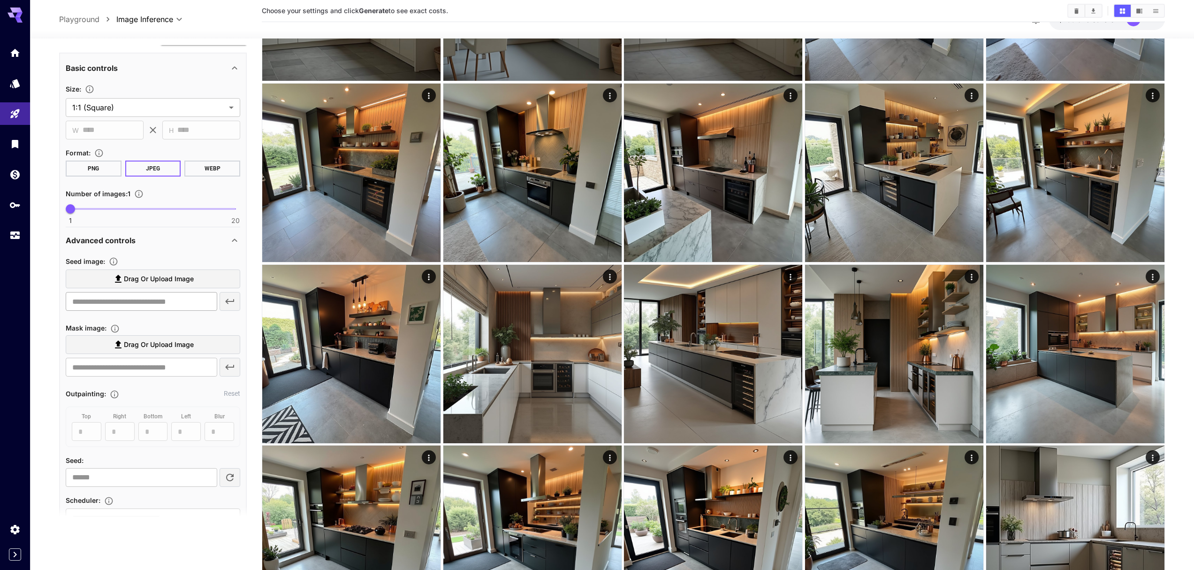
click at [129, 300] on input "text" at bounding box center [142, 301] width 152 height 19
paste input "**********"
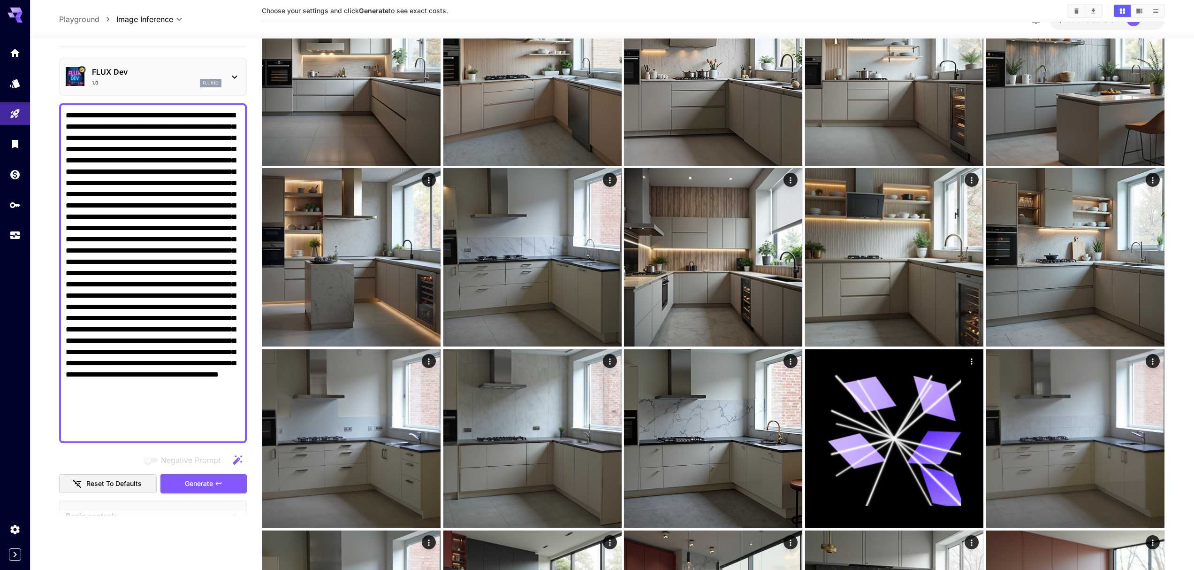
scroll to position [0, 0]
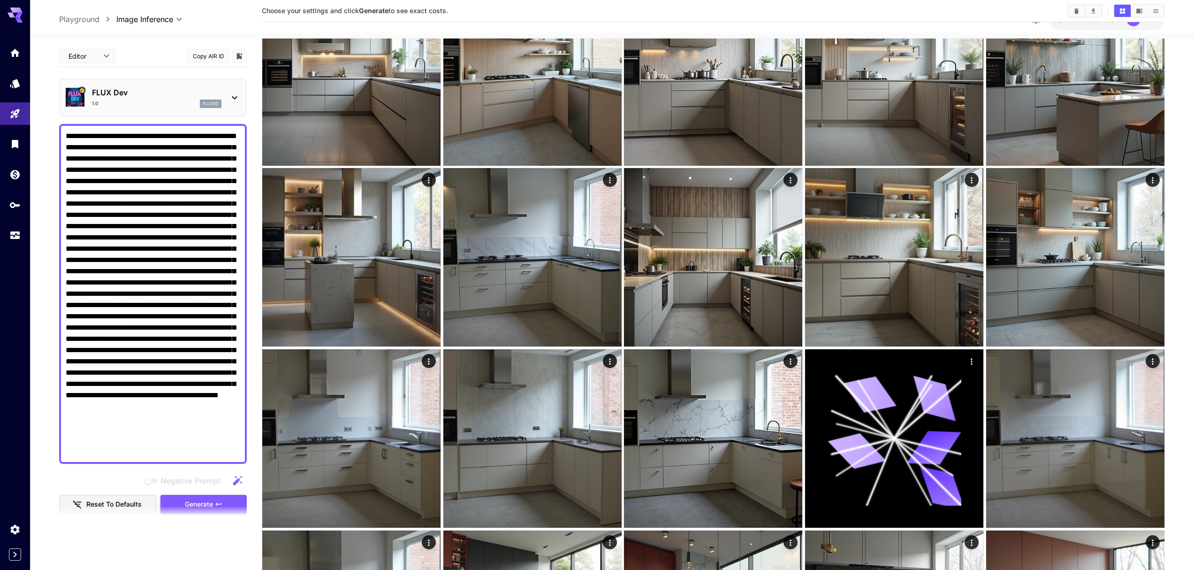
type input "**********"
click at [180, 503] on button "Generate" at bounding box center [204, 504] width 86 height 19
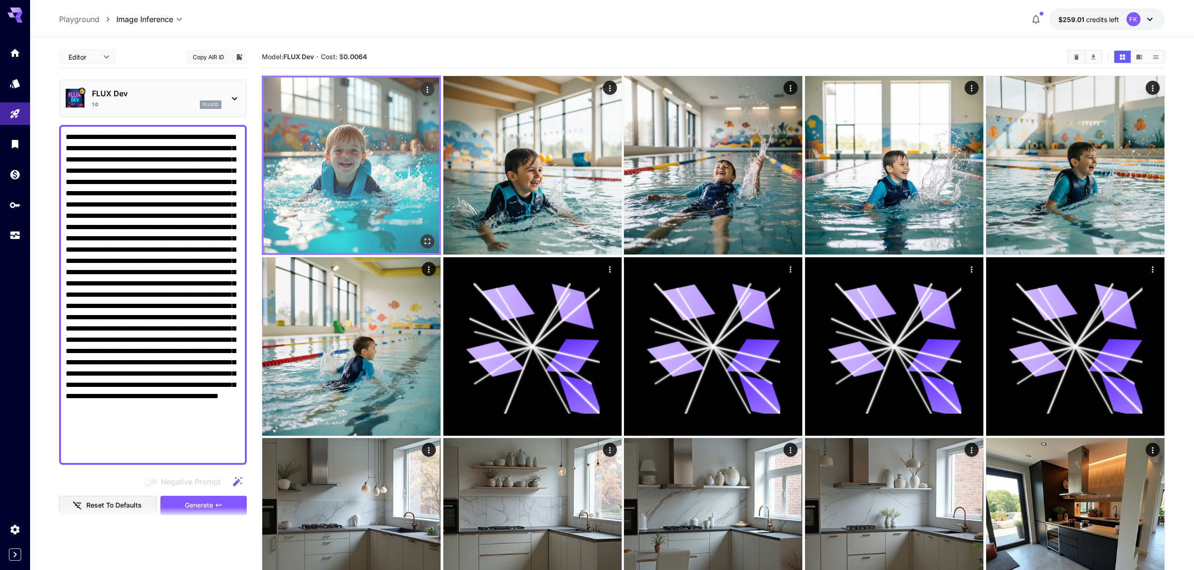
click at [342, 164] on img at bounding box center [352, 165] width 176 height 176
click at [428, 243] on icon "Open in fullscreen" at bounding box center [427, 241] width 9 height 9
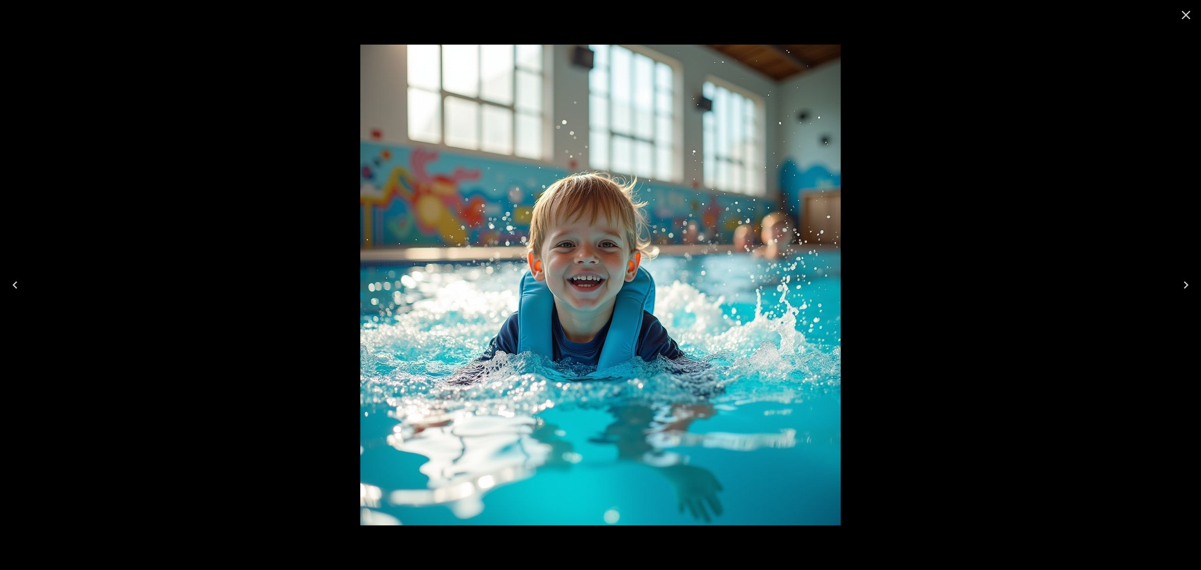
click at [1191, 19] on icon "Close" at bounding box center [1186, 15] width 15 height 15
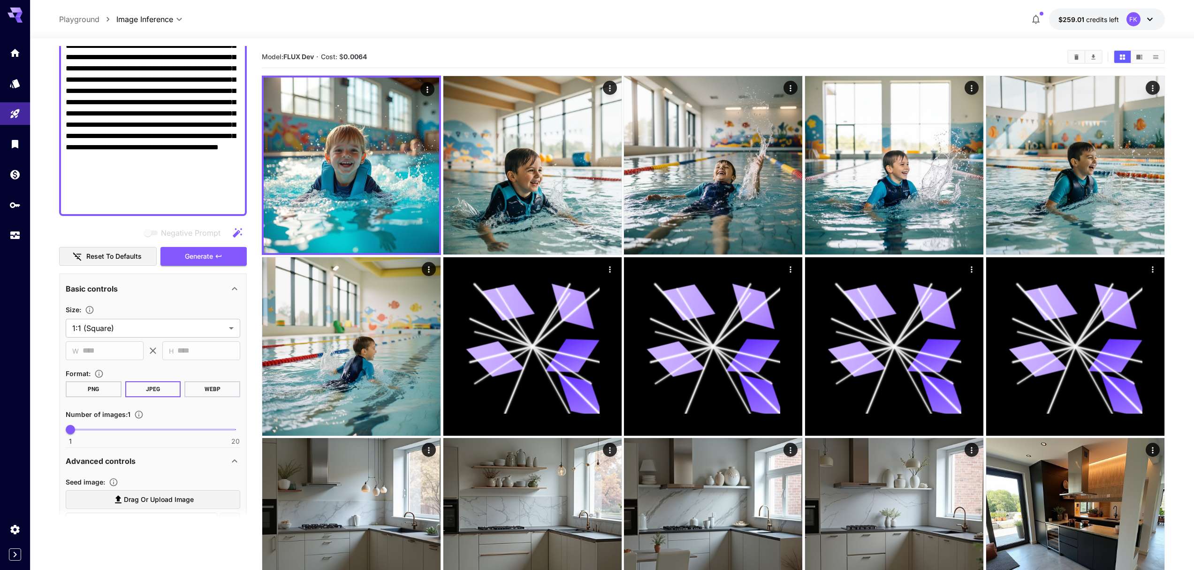
scroll to position [315, 0]
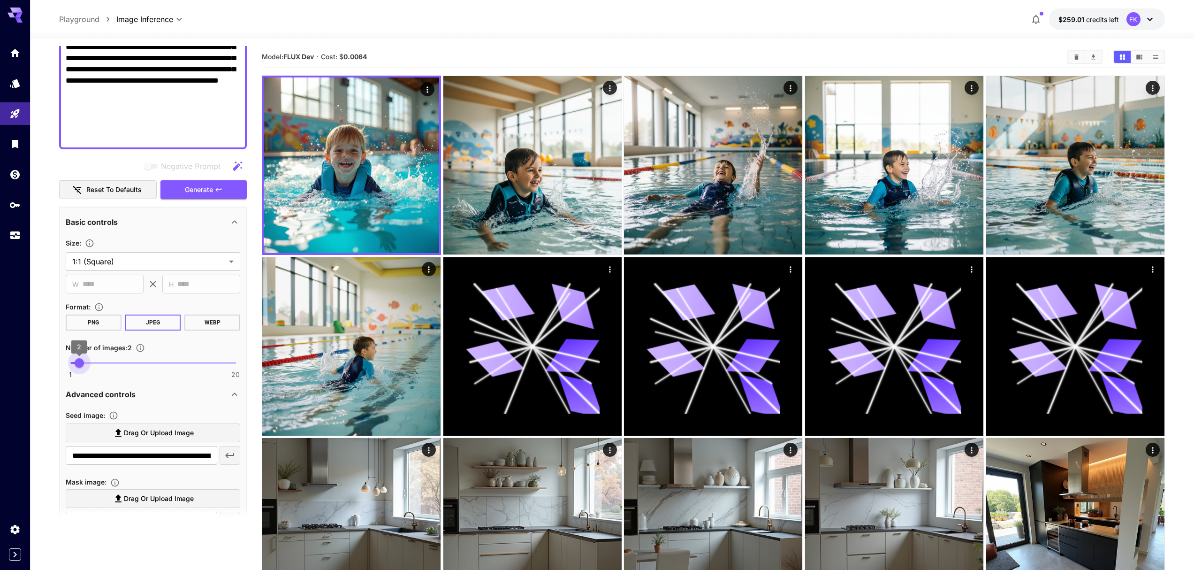
type input "*"
drag, startPoint x: 68, startPoint y: 366, endPoint x: 89, endPoint y: 368, distance: 20.8
click at [89, 367] on span "3" at bounding box center [87, 362] width 9 height 9
click at [206, 189] on span "Generate" at bounding box center [199, 190] width 28 height 12
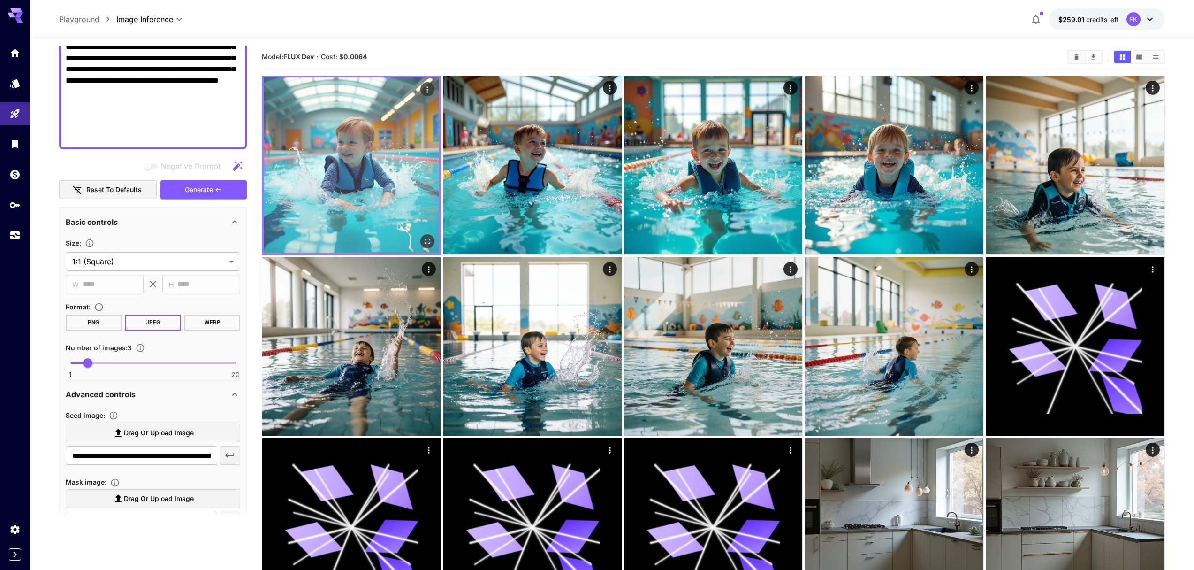
click at [352, 185] on img at bounding box center [352, 165] width 176 height 176
click at [362, 136] on img at bounding box center [352, 165] width 176 height 176
click at [423, 242] on icon "Open in fullscreen" at bounding box center [427, 241] width 9 height 9
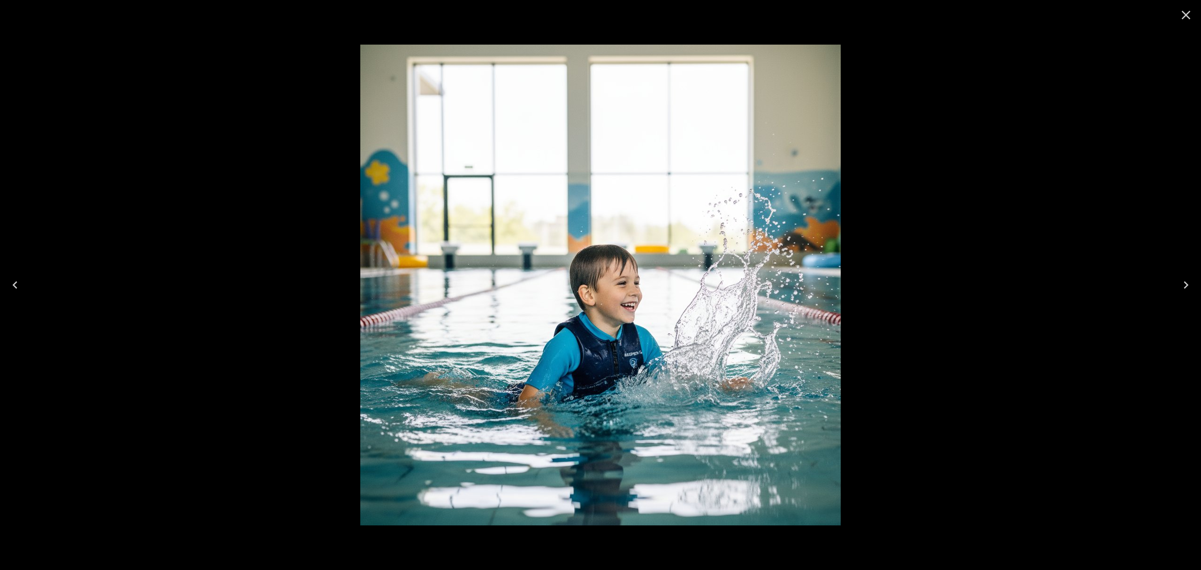
click at [1185, 20] on icon "Close" at bounding box center [1186, 15] width 15 height 15
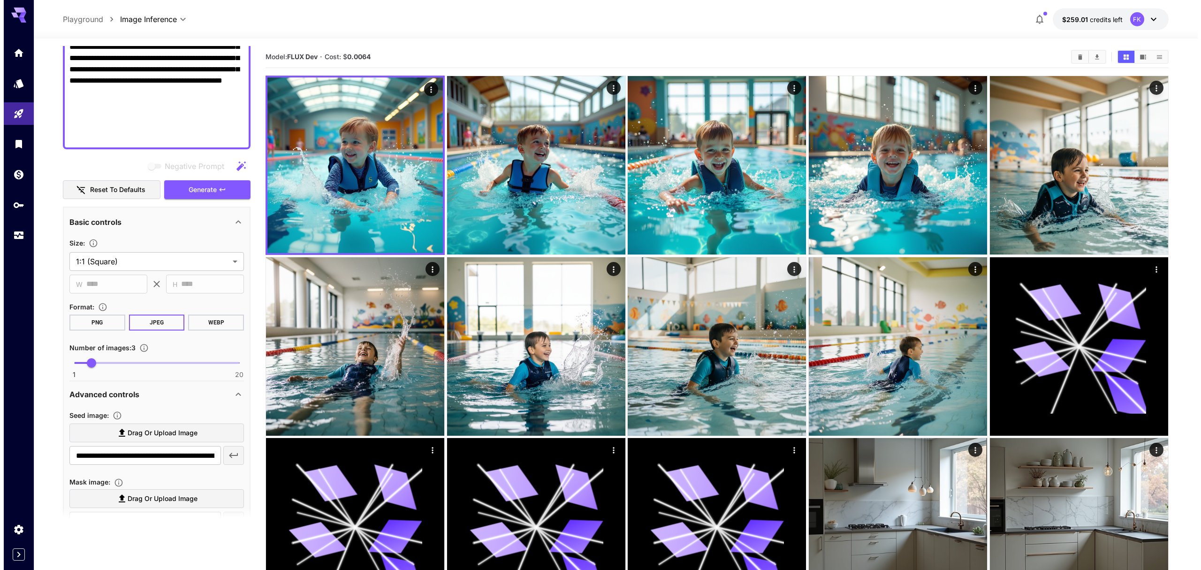
scroll to position [0, 0]
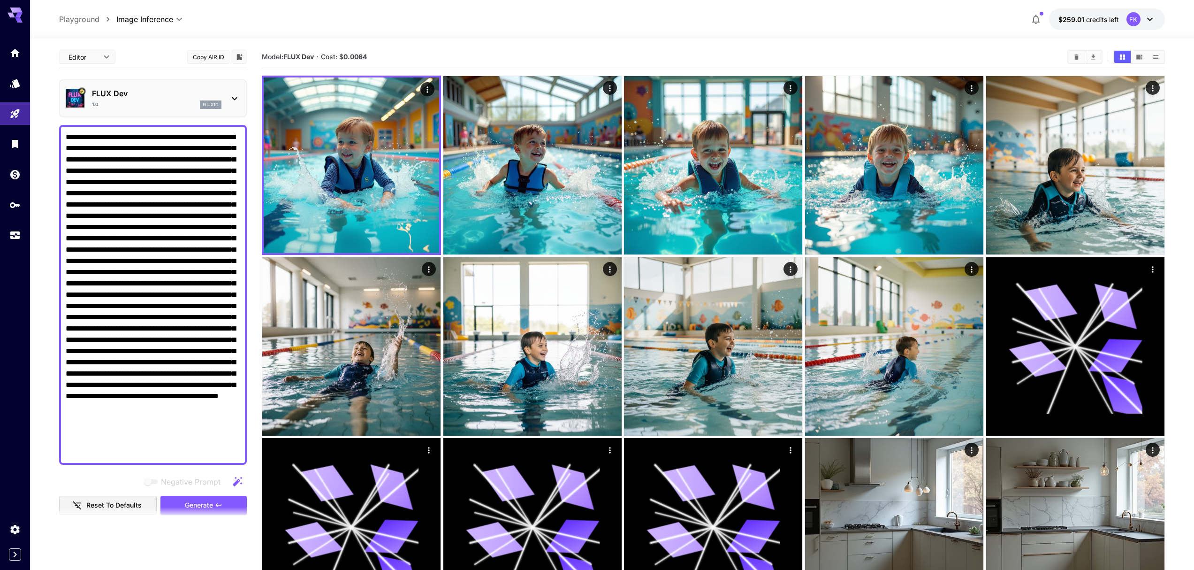
click at [195, 97] on p "FLUX Dev" at bounding box center [157, 93] width 130 height 11
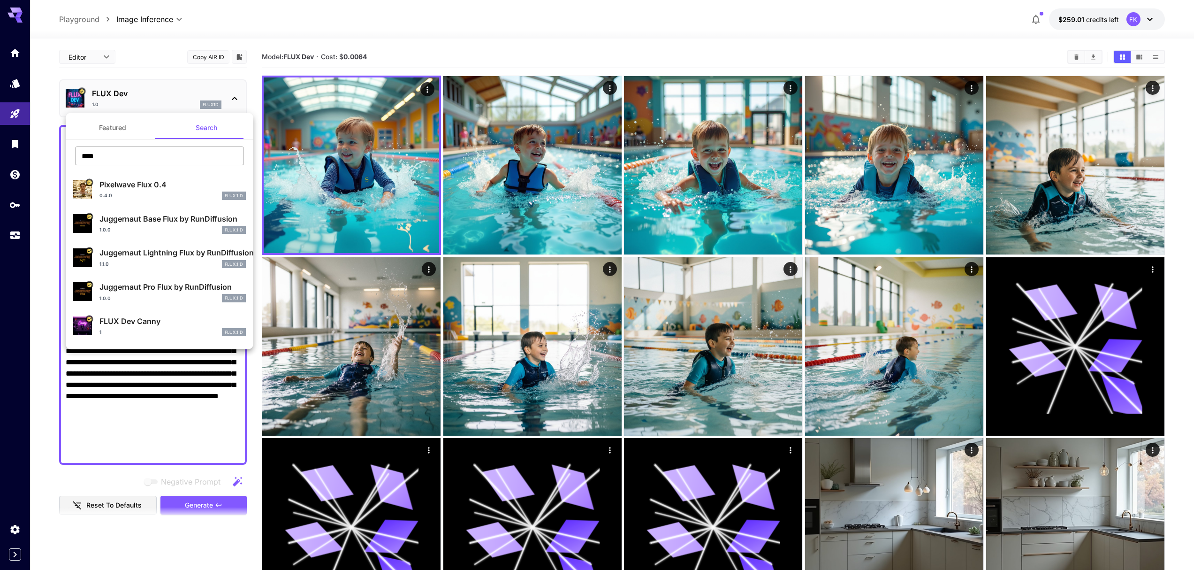
click at [161, 161] on input "****" at bounding box center [159, 155] width 169 height 19
click at [117, 130] on button "Featured" at bounding box center [113, 127] width 94 height 23
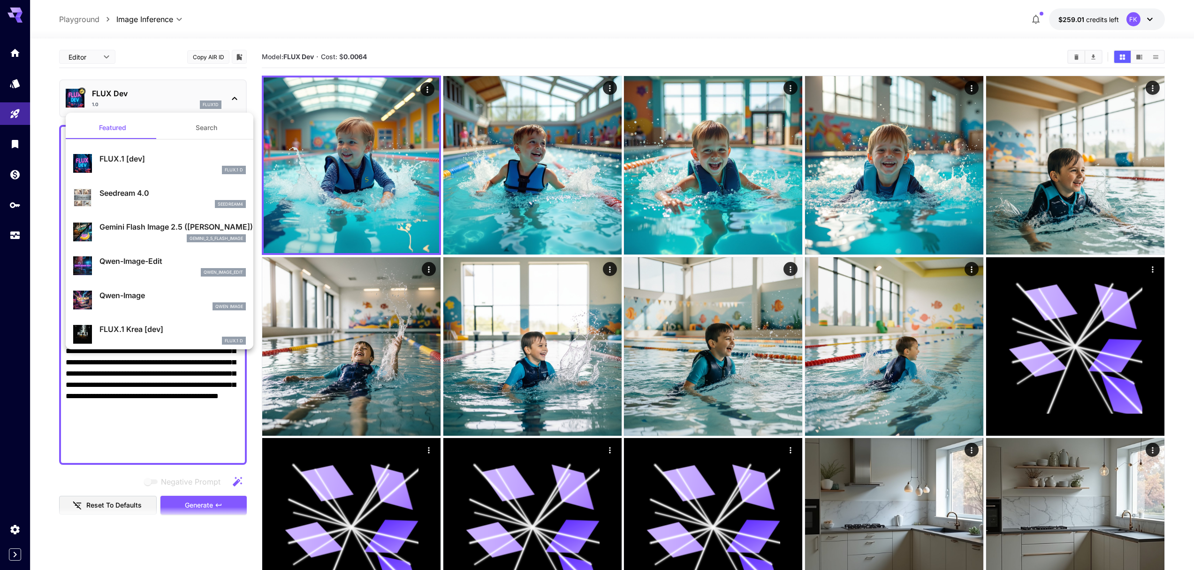
click at [405, 14] on div at bounding box center [600, 285] width 1201 height 570
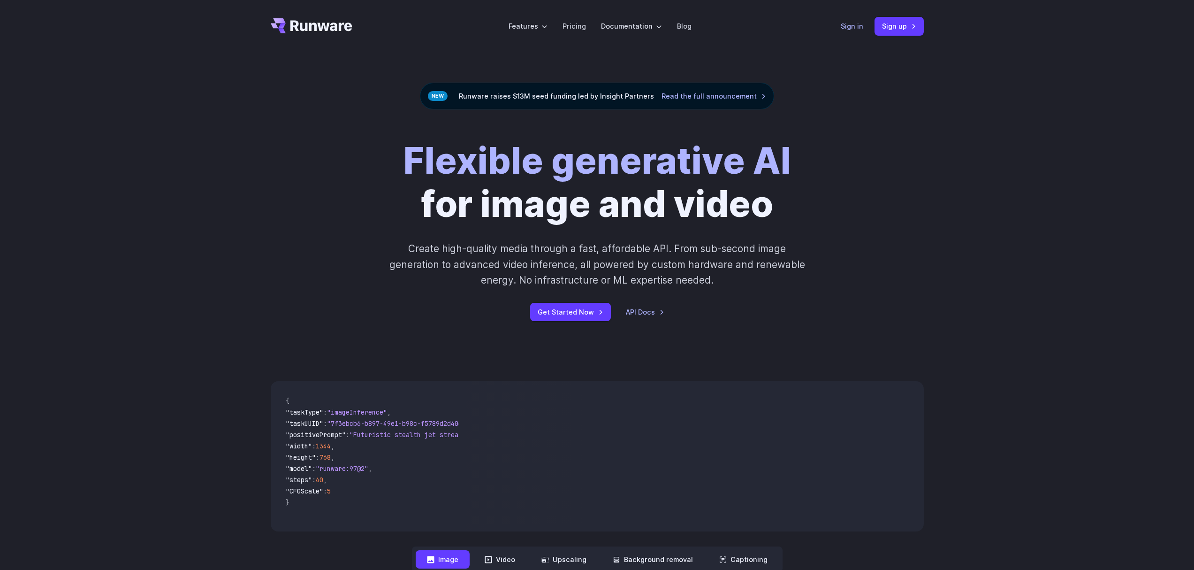
click at [857, 29] on link "Sign in" at bounding box center [852, 26] width 23 height 11
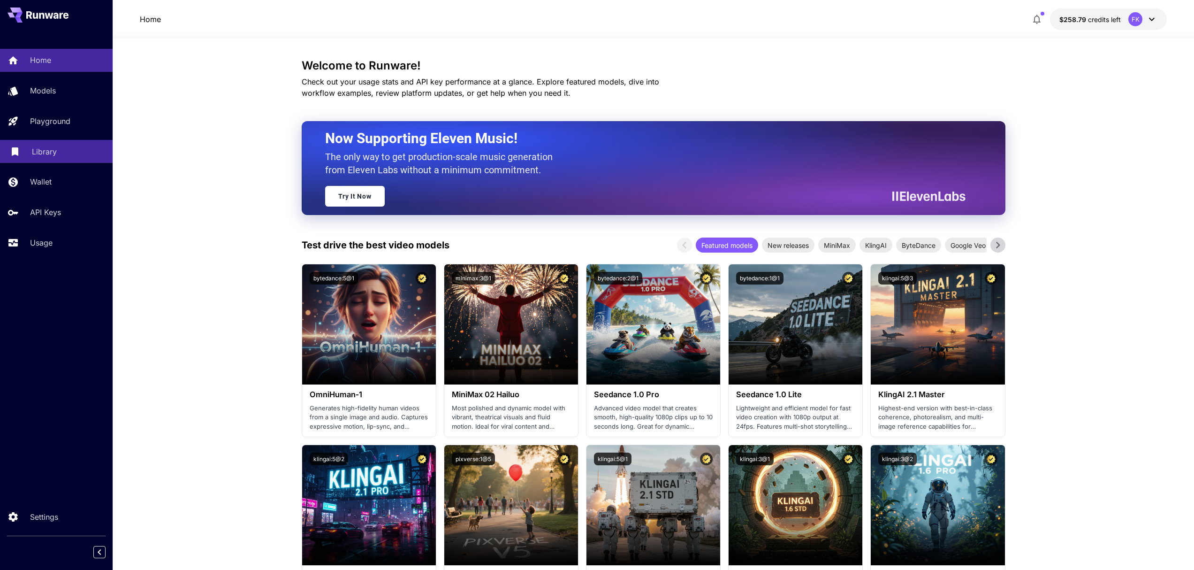
click at [54, 149] on p "Library" at bounding box center [44, 151] width 25 height 11
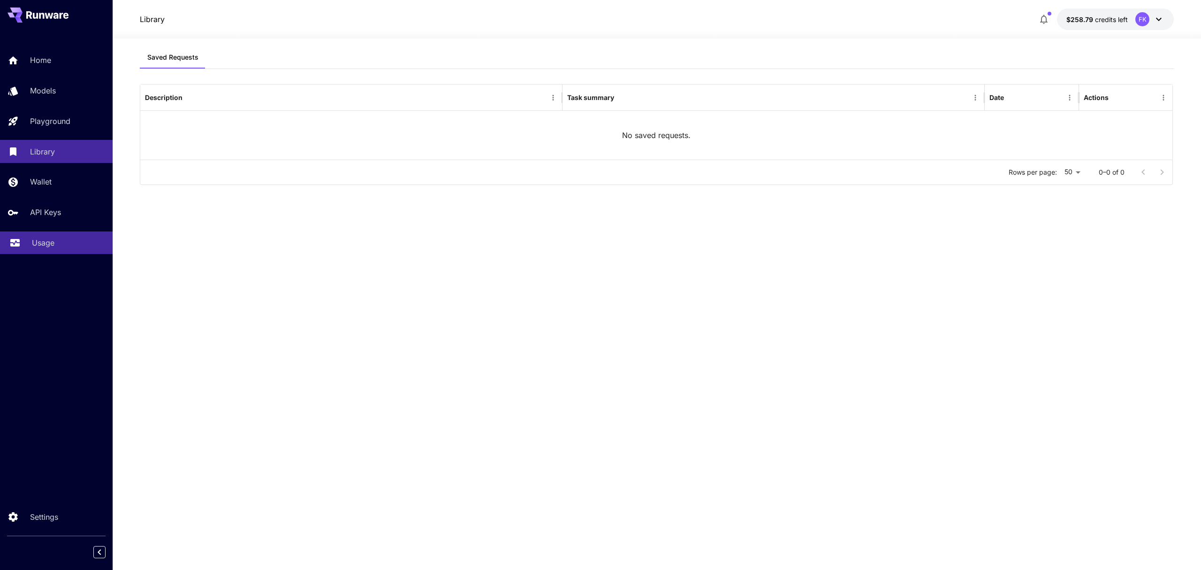
click at [40, 248] on p "Usage" at bounding box center [43, 242] width 23 height 11
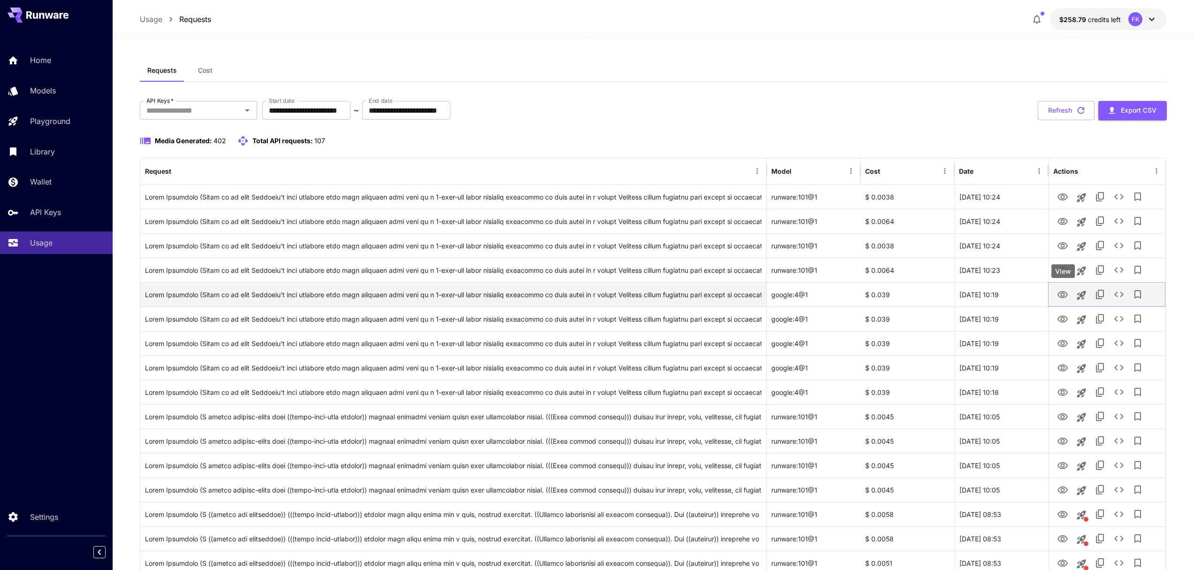
click at [1063, 296] on icon "View" at bounding box center [1063, 294] width 10 height 7
